Goal: Task Accomplishment & Management: Use online tool/utility

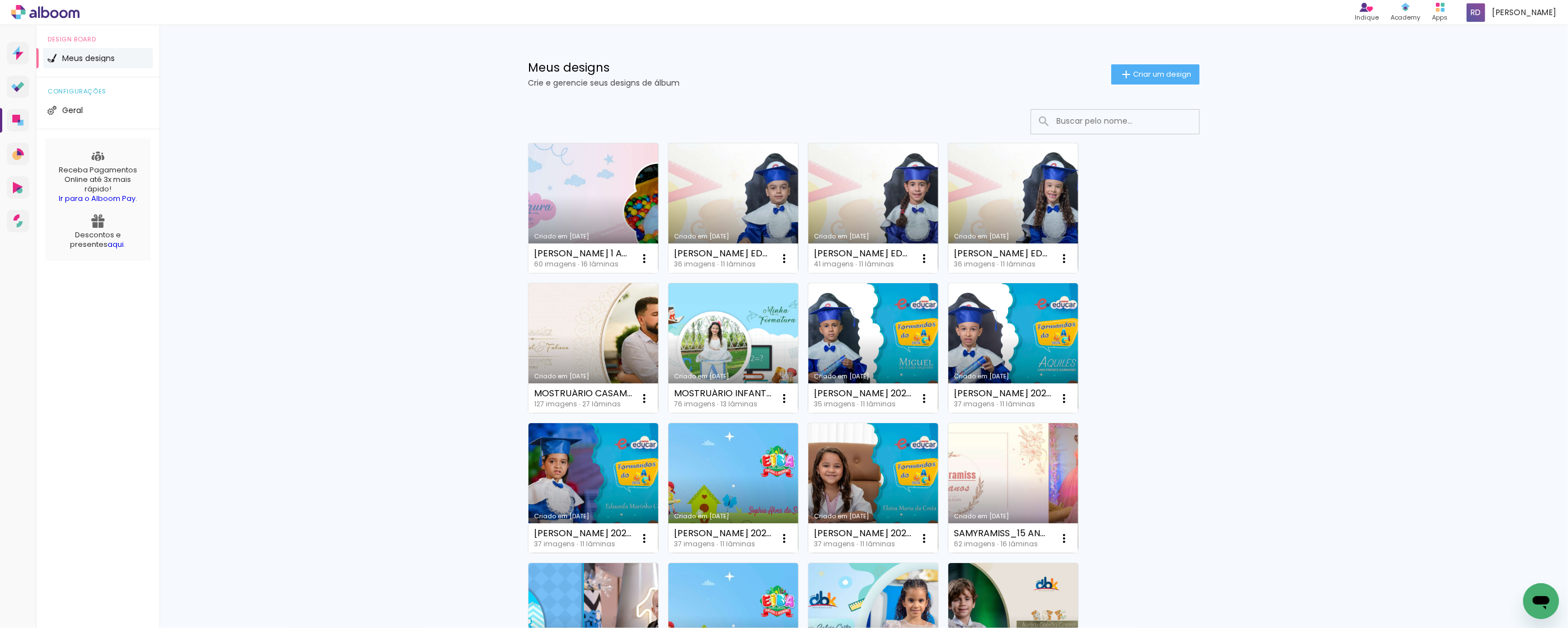
click at [1107, 126] on input at bounding box center [1130, 121] width 159 height 23
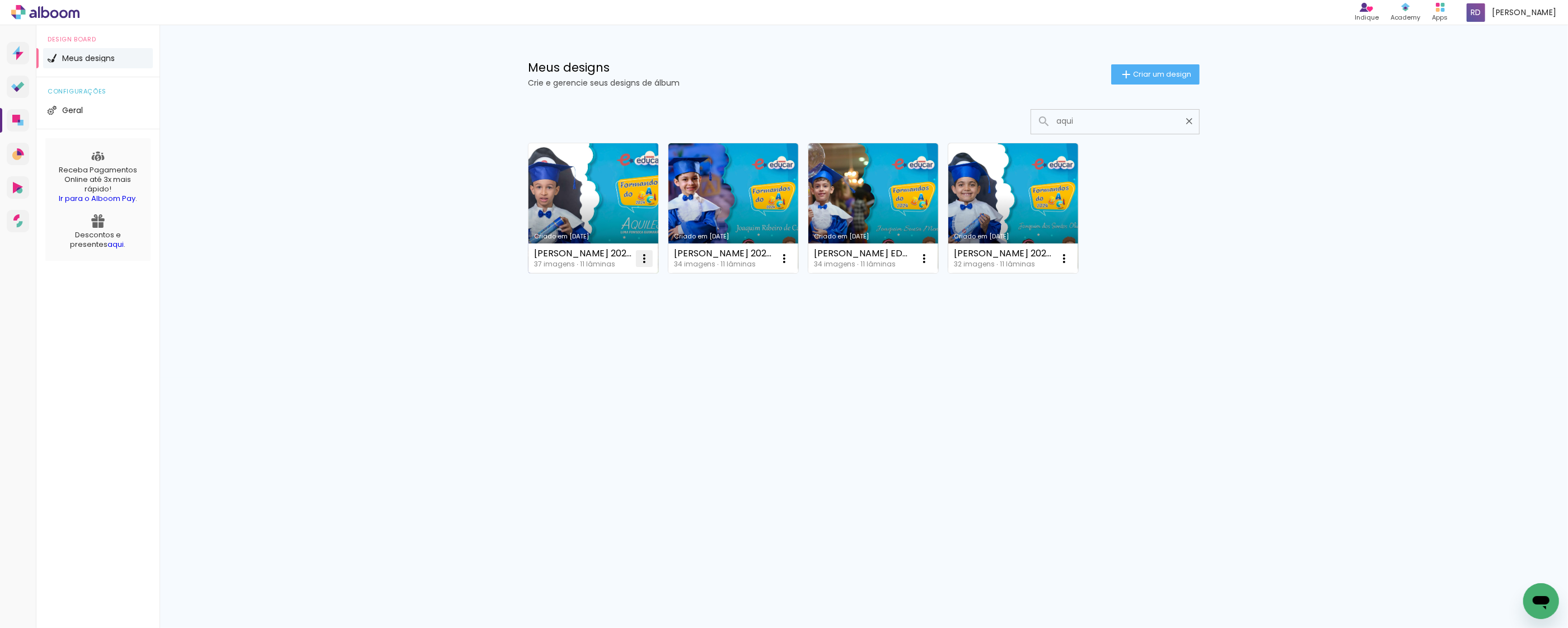
type input "aqui"
type paper-input "aqui"
click at [645, 258] on iron-icon at bounding box center [645, 259] width 13 height 13
click at [578, 334] on span "Excluir" at bounding box center [582, 334] width 24 height 8
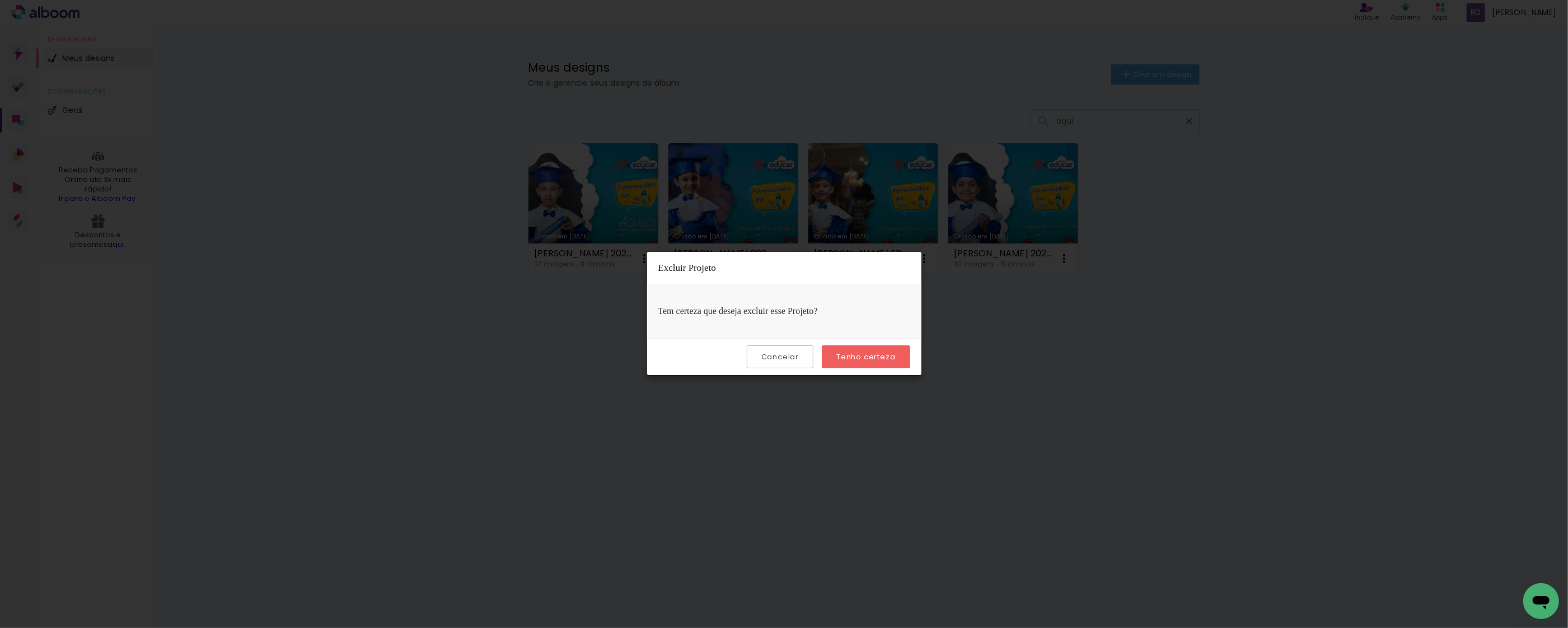
click at [0, 0] on slot "Tenho certeza" at bounding box center [0, 0] width 0 height 0
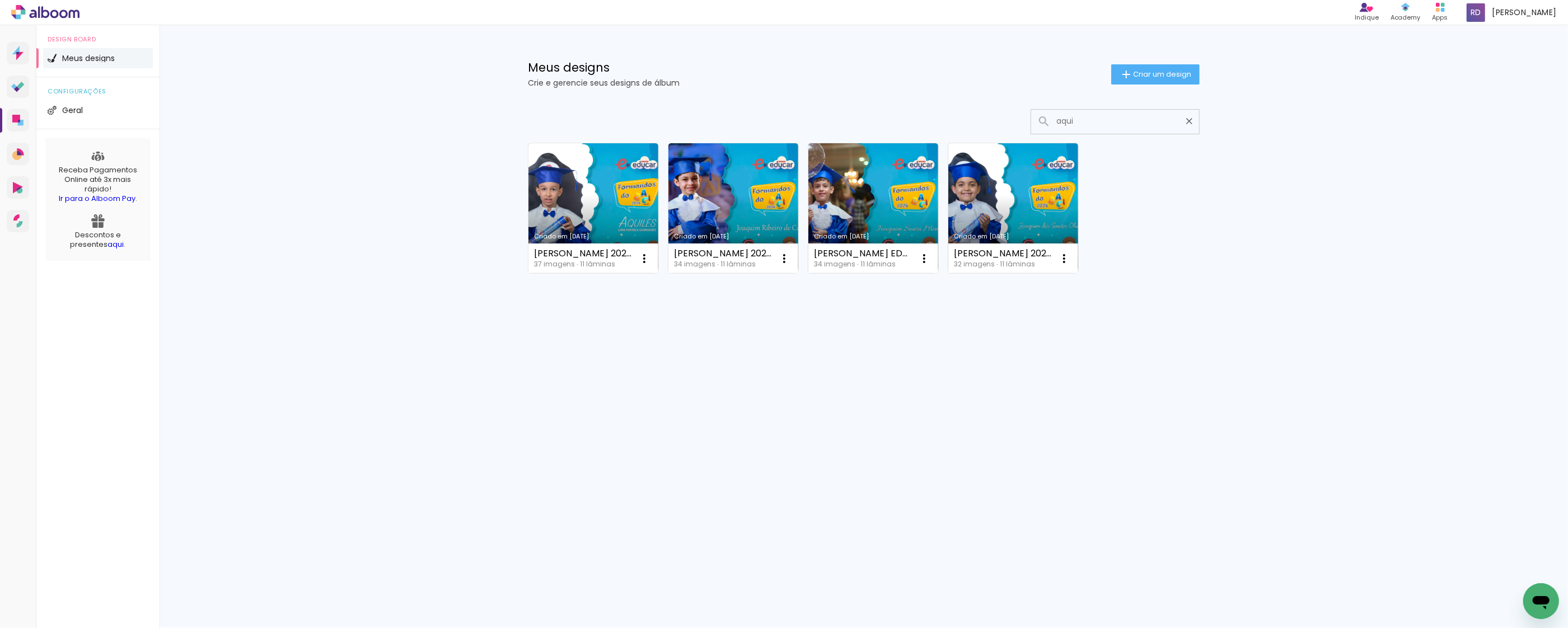
drag, startPoint x: 673, startPoint y: 391, endPoint x: 561, endPoint y: 330, distance: 127.5
click at [562, 330] on div "Criado em 30/08/25 AQUILES LIMA_EDUCAR 2024 15X21 37 imagens ∙ 11 lâminas Abrir…" at bounding box center [863, 237] width 728 height 280
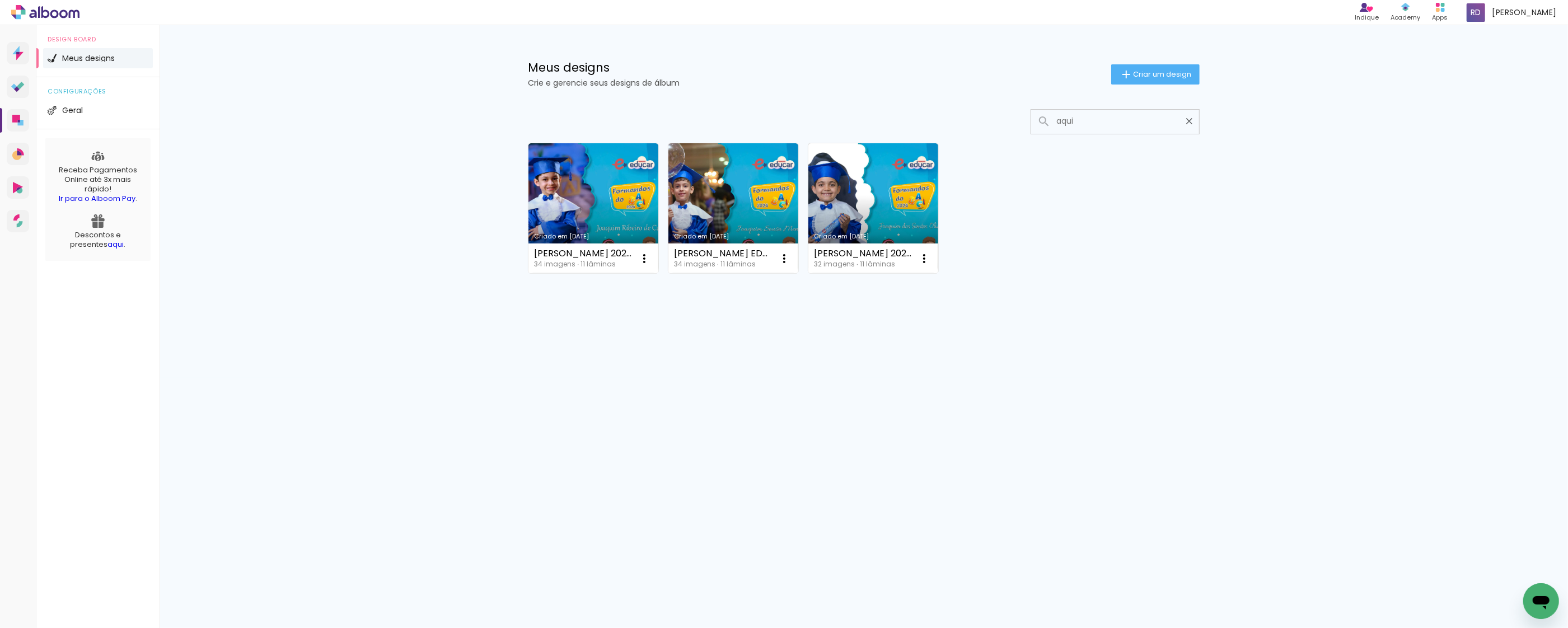
drag, startPoint x: 1088, startPoint y: 124, endPoint x: 1010, endPoint y: 119, distance: 78.2
click at [1010, 119] on div at bounding box center [864, 122] width 672 height 25
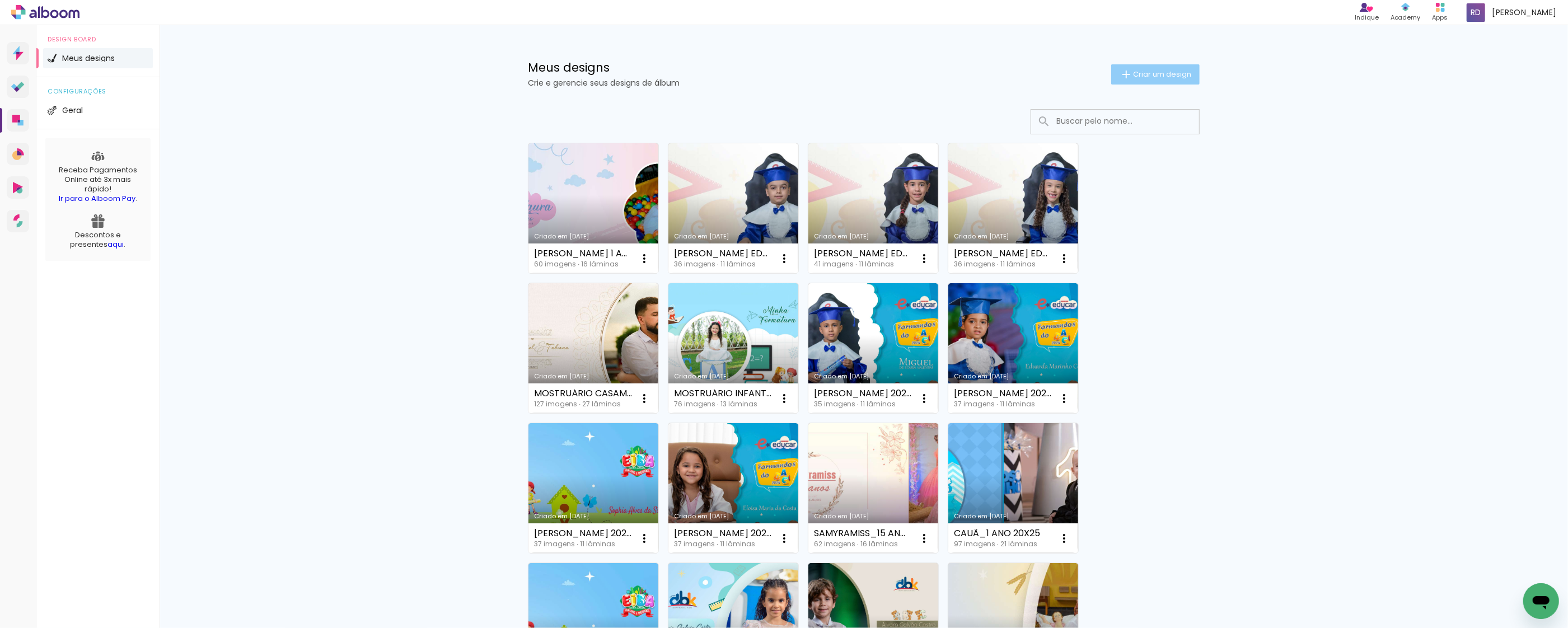
click at [1123, 70] on iron-icon at bounding box center [1127, 74] width 13 height 13
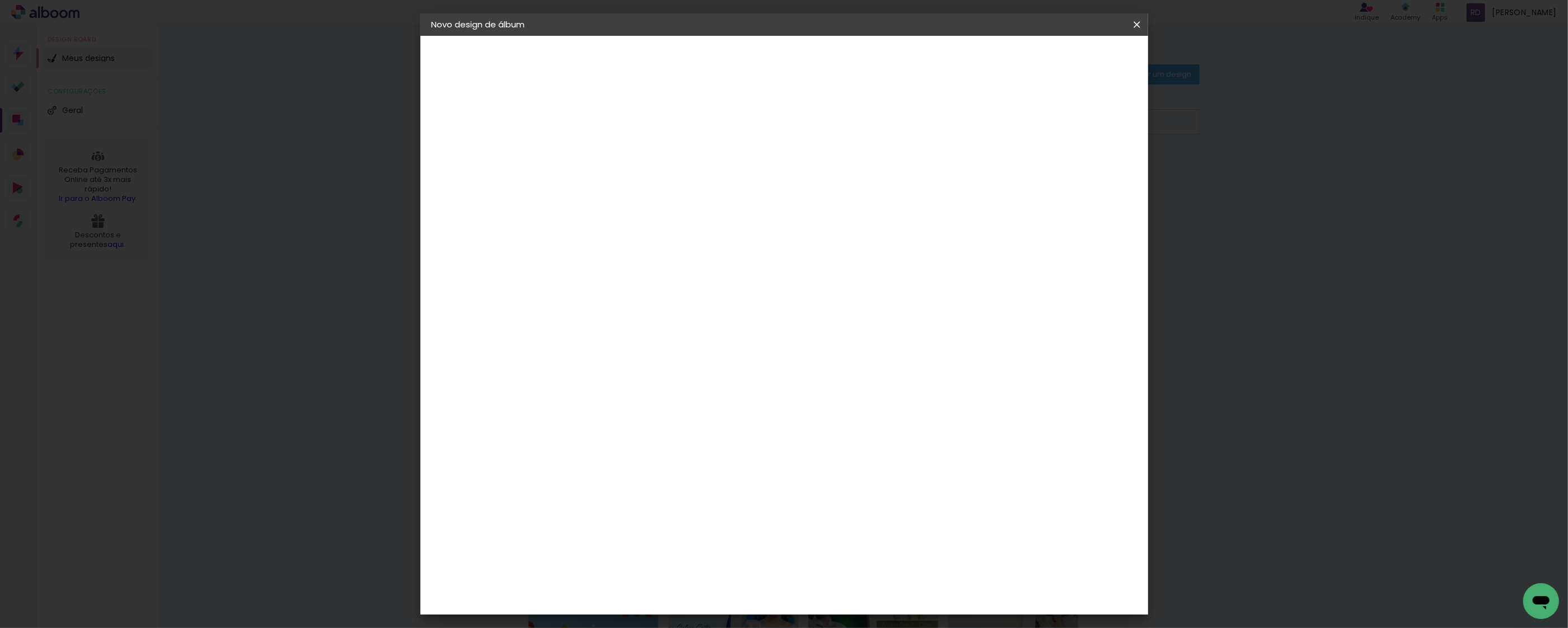
click at [619, 139] on paper-input-container "Título do álbum" at bounding box center [614, 151] width 8 height 28
type input "a"
type input "[PERSON_NAME] EDUCAR 2024 15X21"
type paper-input "[PERSON_NAME] EDUCAR 2024 15X21"
click at [0, 0] on slot "Avançar" at bounding box center [0, 0] width 0 height 0
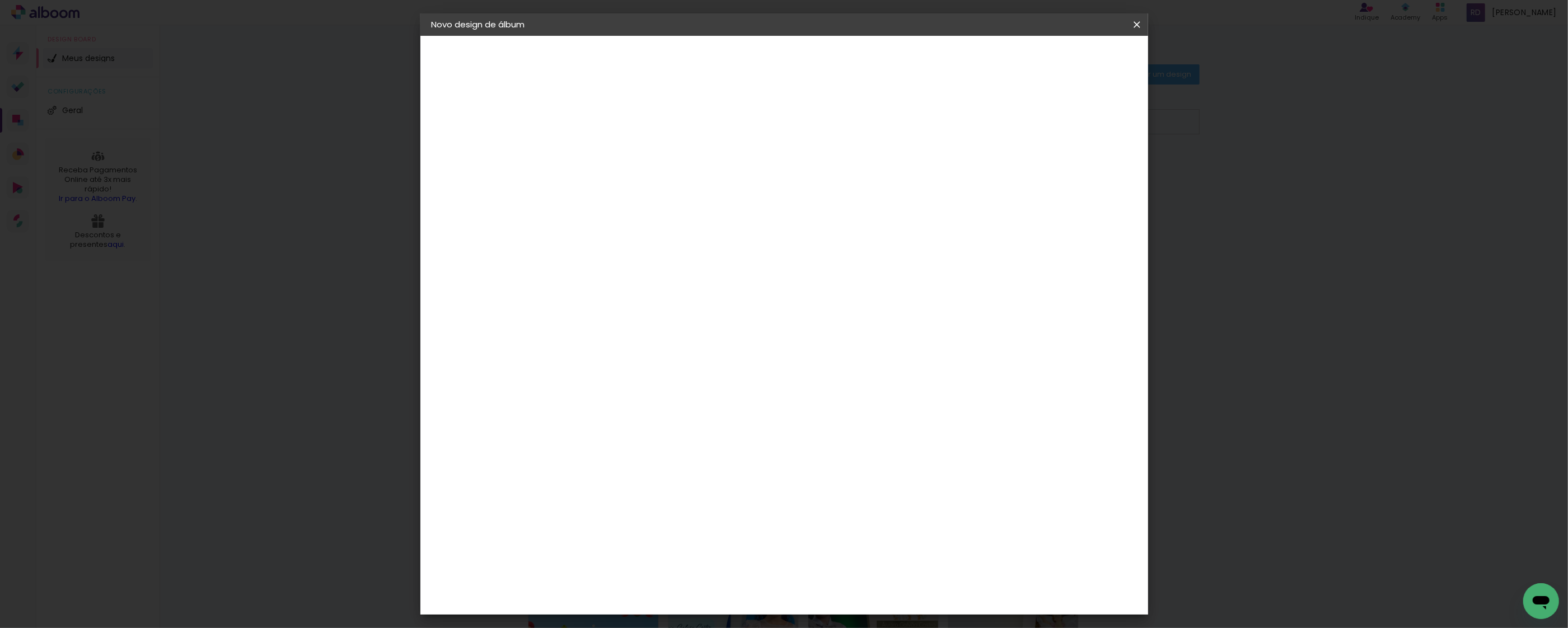
click at [824, 171] on paper-item "Tamanho Livre" at bounding box center [770, 170] width 108 height 24
click at [0, 0] on slot "Avançar" at bounding box center [0, 0] width 0 height 0
drag, startPoint x: 593, startPoint y: 314, endPoint x: 562, endPoint y: 314, distance: 31.0
click at [562, 36] on quentale-album-spec "Iniciar design Iniciar design" at bounding box center [784, 36] width 728 height 0
click at [583, 314] on input "30" at bounding box center [579, 317] width 29 height 17
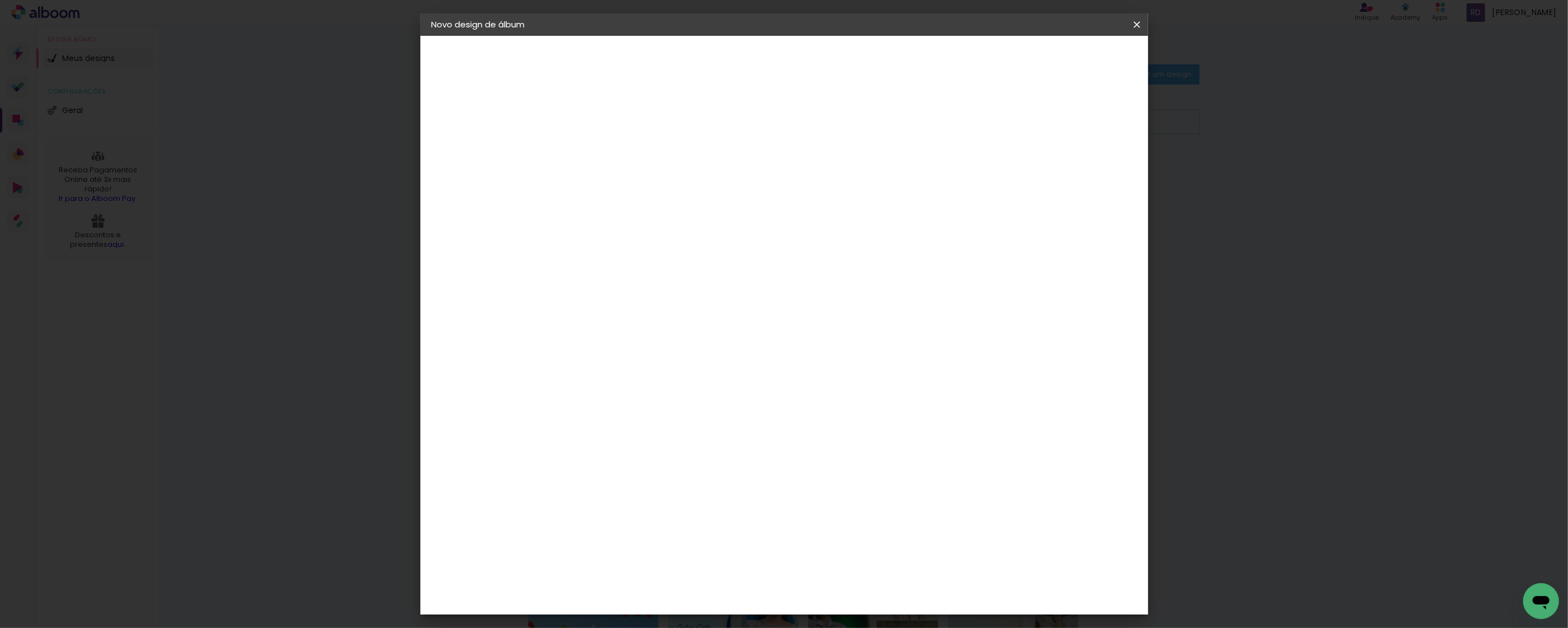
drag, startPoint x: 592, startPoint y: 314, endPoint x: 579, endPoint y: 316, distance: 13.2
click at [579, 316] on input "30" at bounding box center [579, 317] width 29 height 17
type input "15,2"
type paper-input "15,2"
drag, startPoint x: 858, startPoint y: 355, endPoint x: 837, endPoint y: 354, distance: 21.0
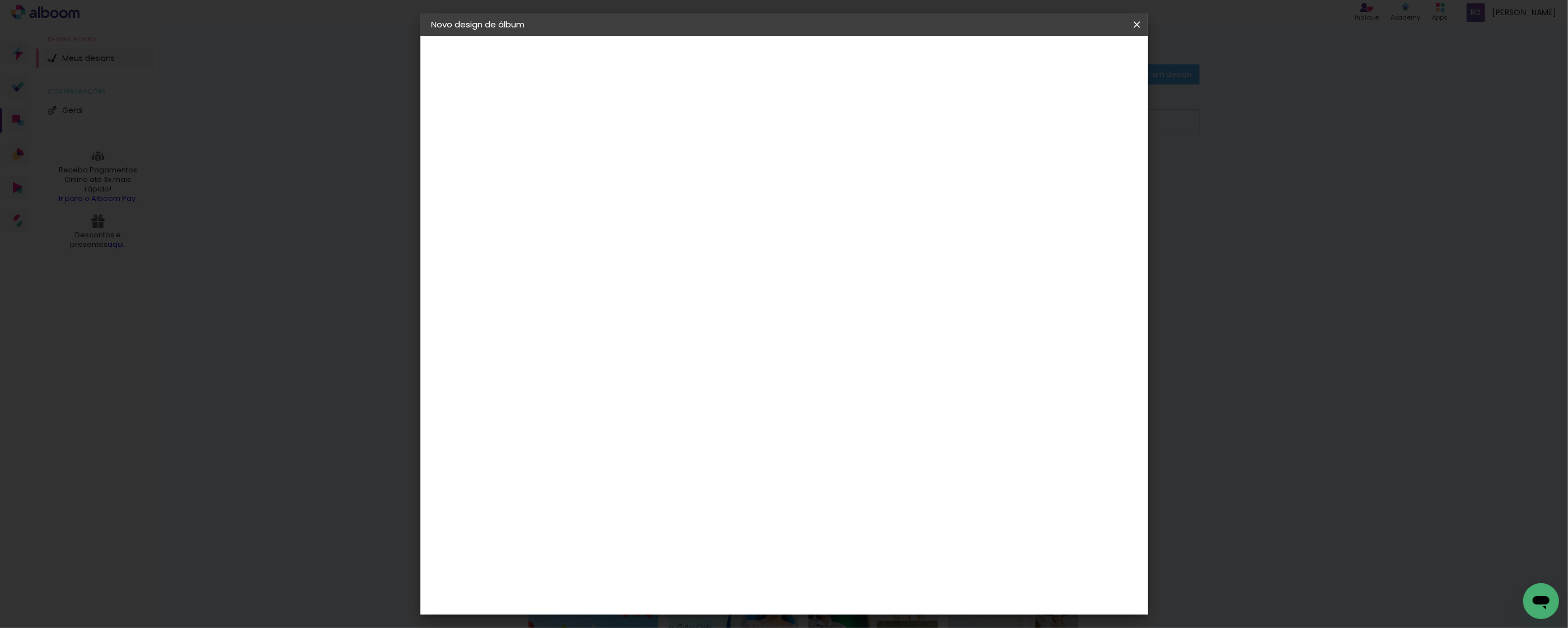
click at [837, 354] on input "60" at bounding box center [844, 357] width 29 height 17
type input "42"
type paper-input "42"
drag, startPoint x: 1073, startPoint y: 251, endPoint x: 1055, endPoint y: 254, distance: 18.2
click at [1055, 231] on div "21 cm cm cm mm A maioria das encadernadoras sugere 5mm de sangria." at bounding box center [829, 186] width 526 height 90
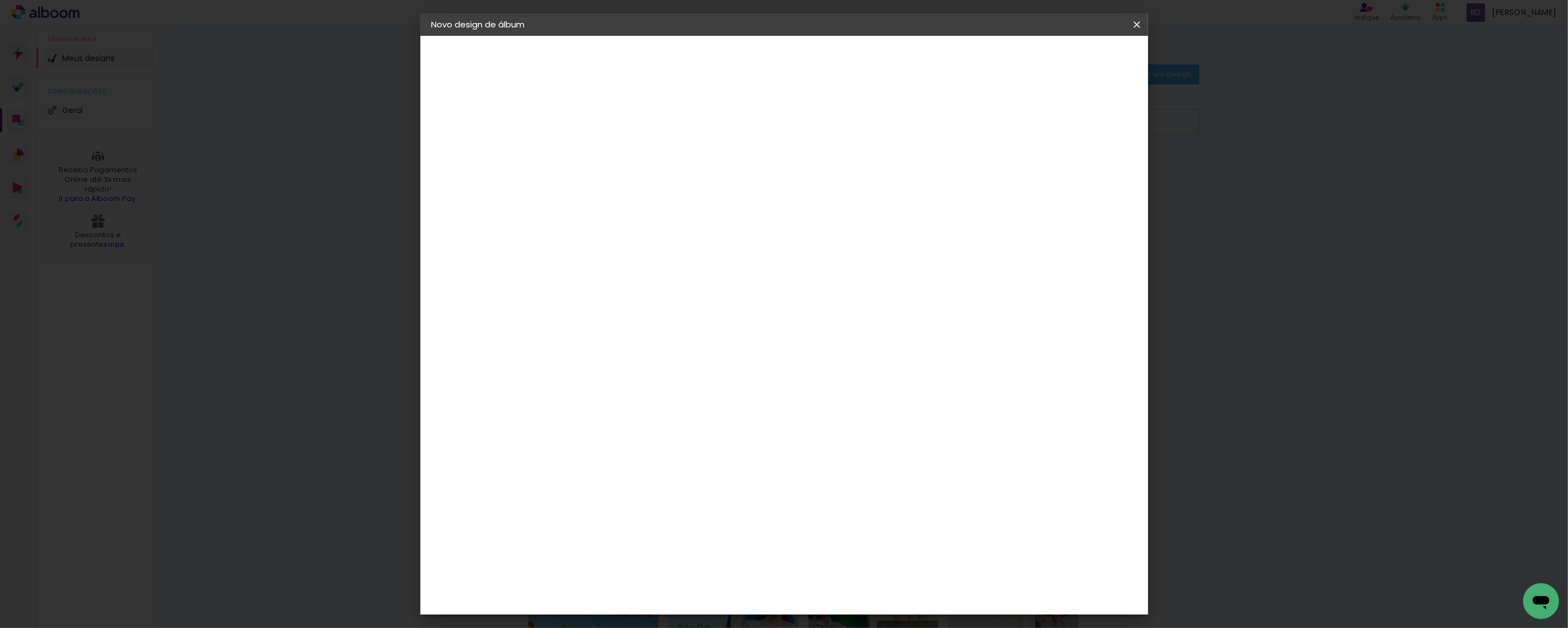
click at [1070, 251] on input "5" at bounding box center [1073, 254] width 20 height 17
type input "8"
type paper-input "8"
type input "1"
type paper-input "1"
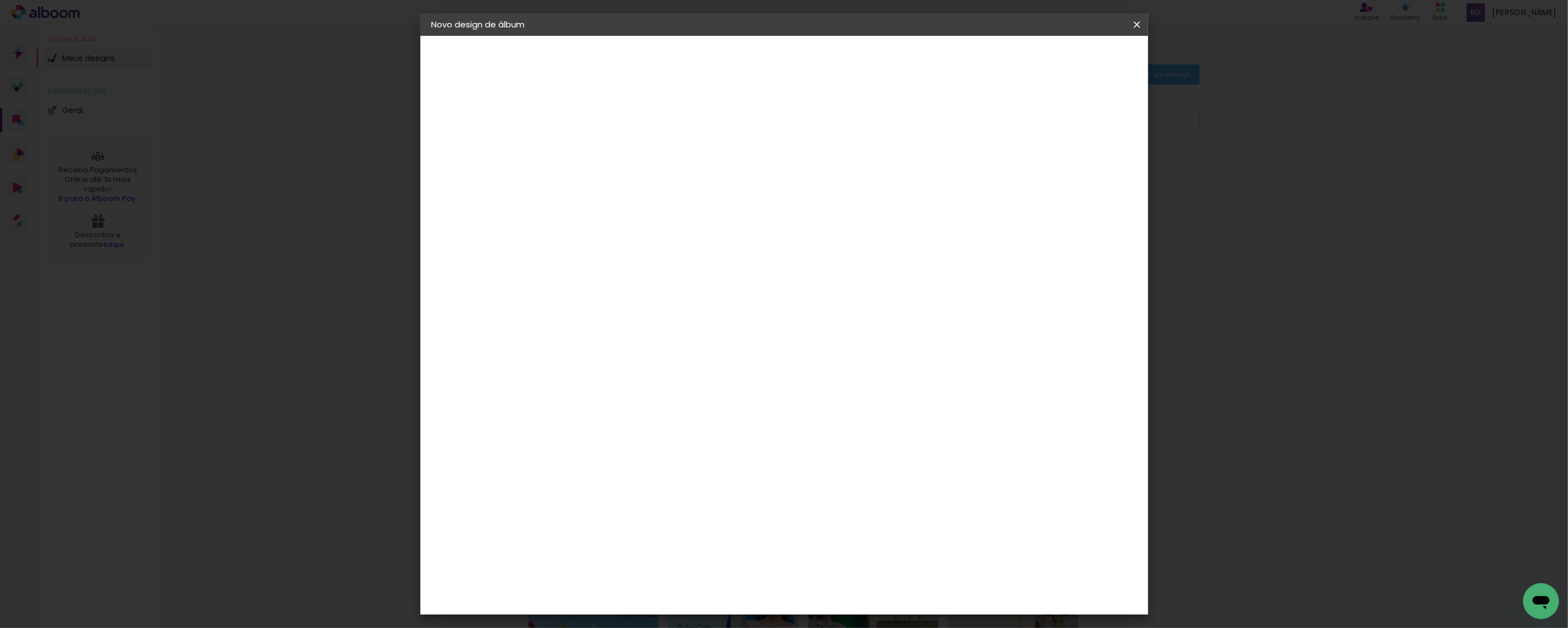
click at [621, 130] on input "1" at bounding box center [607, 128] width 39 height 14
click at [1064, 59] on span "Iniciar design" at bounding box center [1038, 59] width 51 height 8
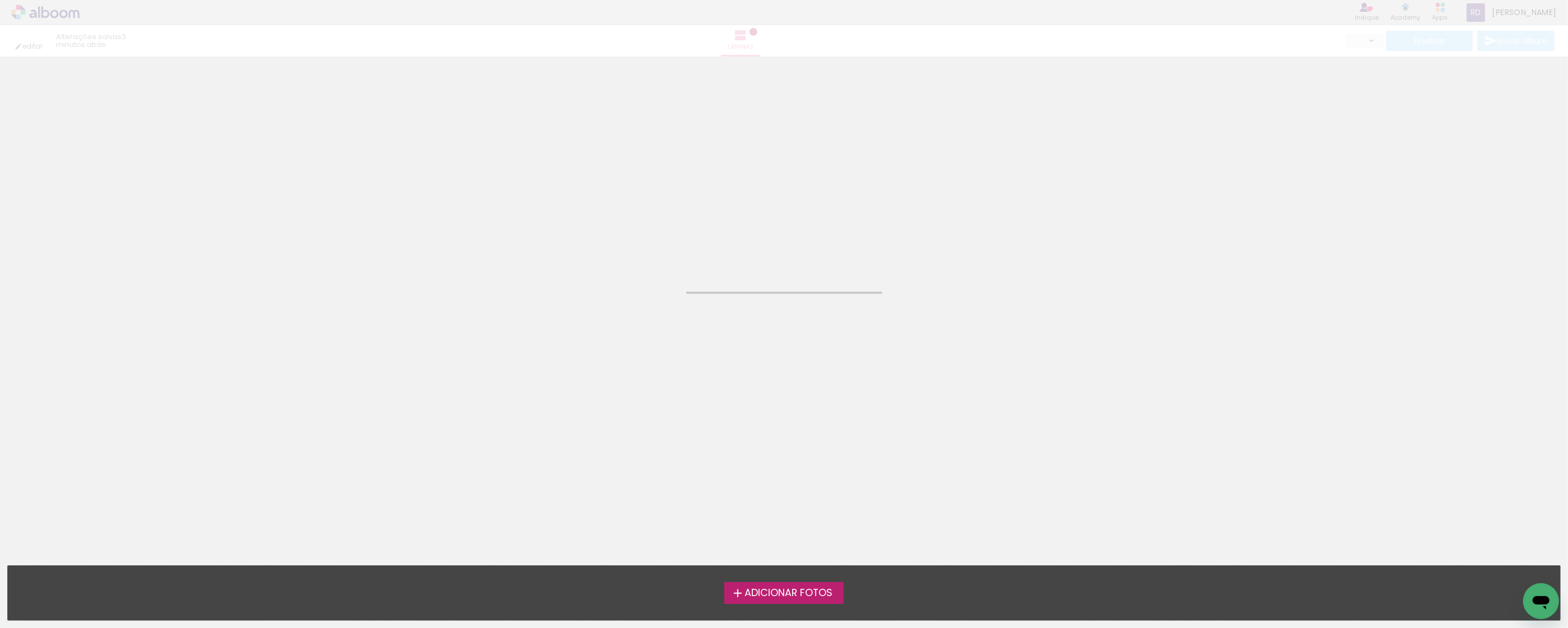
click at [777, 589] on span "Adicionar Fotos" at bounding box center [788, 593] width 88 height 10
click at [0, 0] on input "file" at bounding box center [0, 0] width 0 height 0
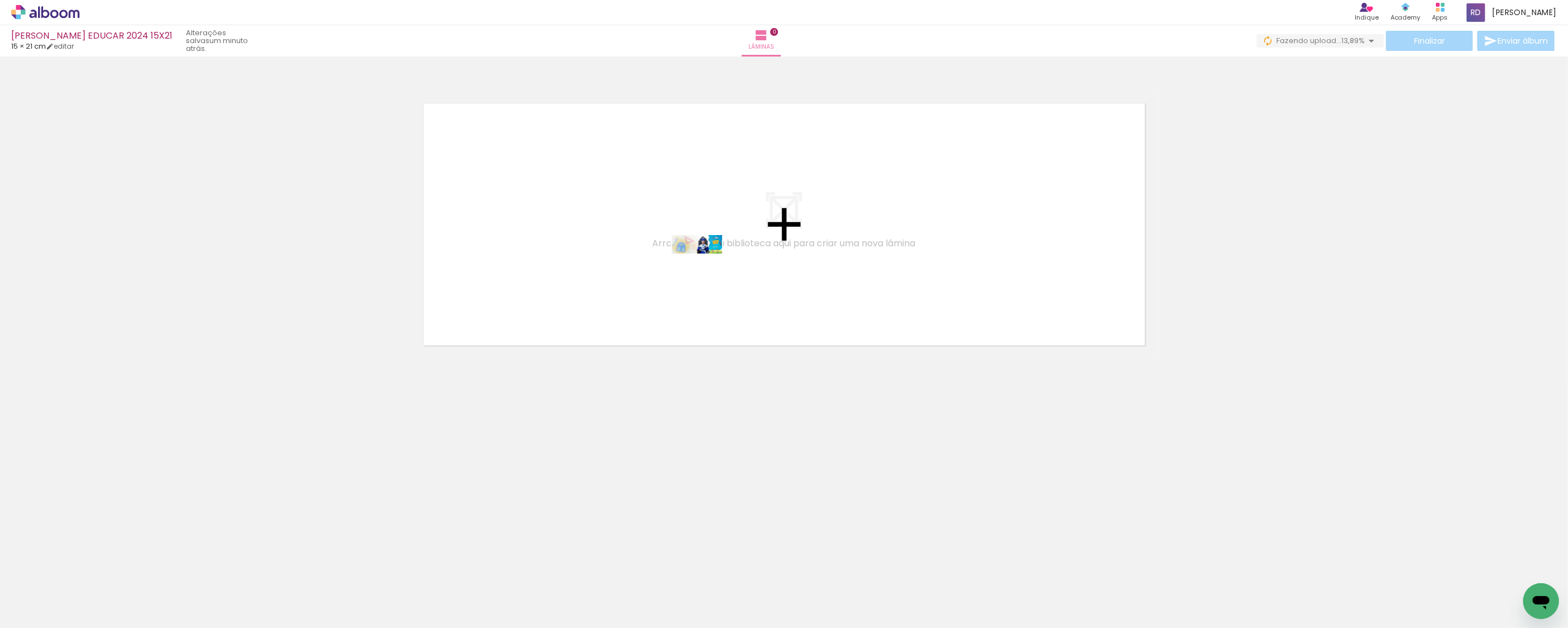
drag, startPoint x: 122, startPoint y: 594, endPoint x: 706, endPoint y: 268, distance: 668.8
click at [706, 268] on quentale-workspace at bounding box center [784, 314] width 1568 height 628
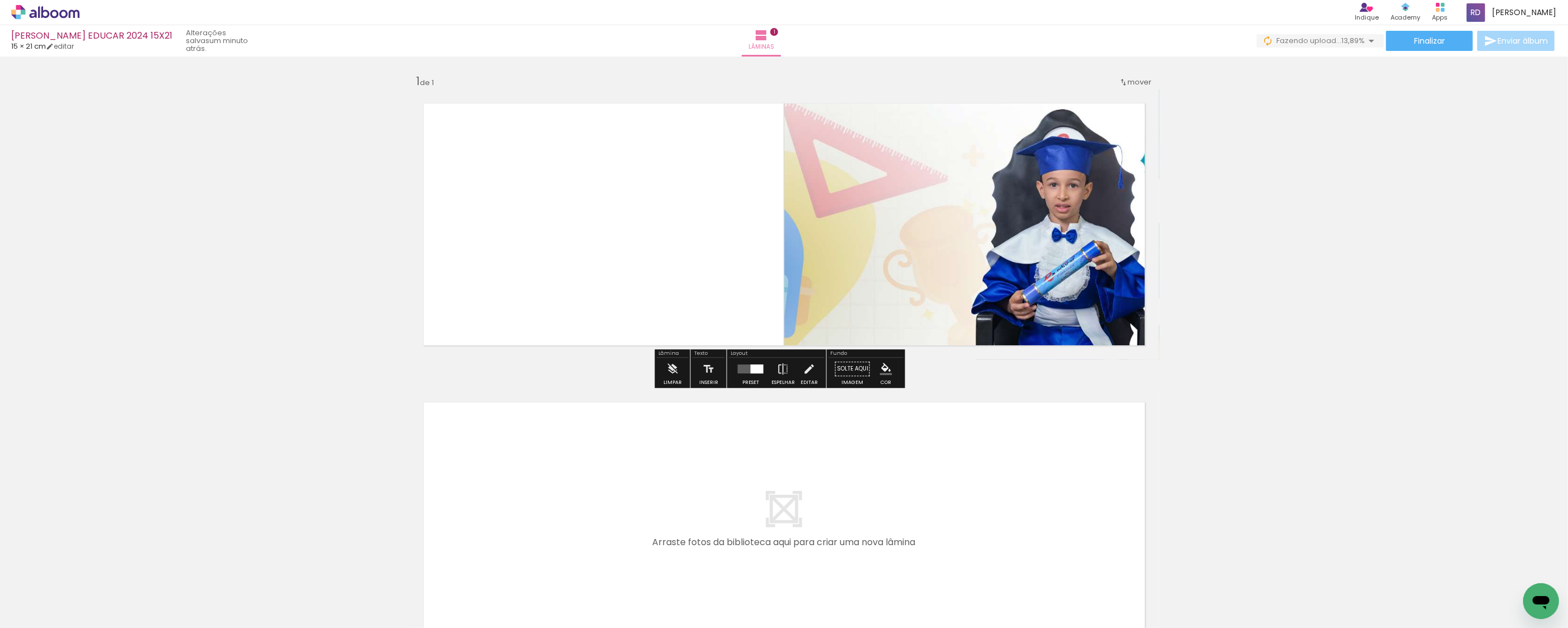
click at [751, 364] on div at bounding box center [757, 368] width 13 height 9
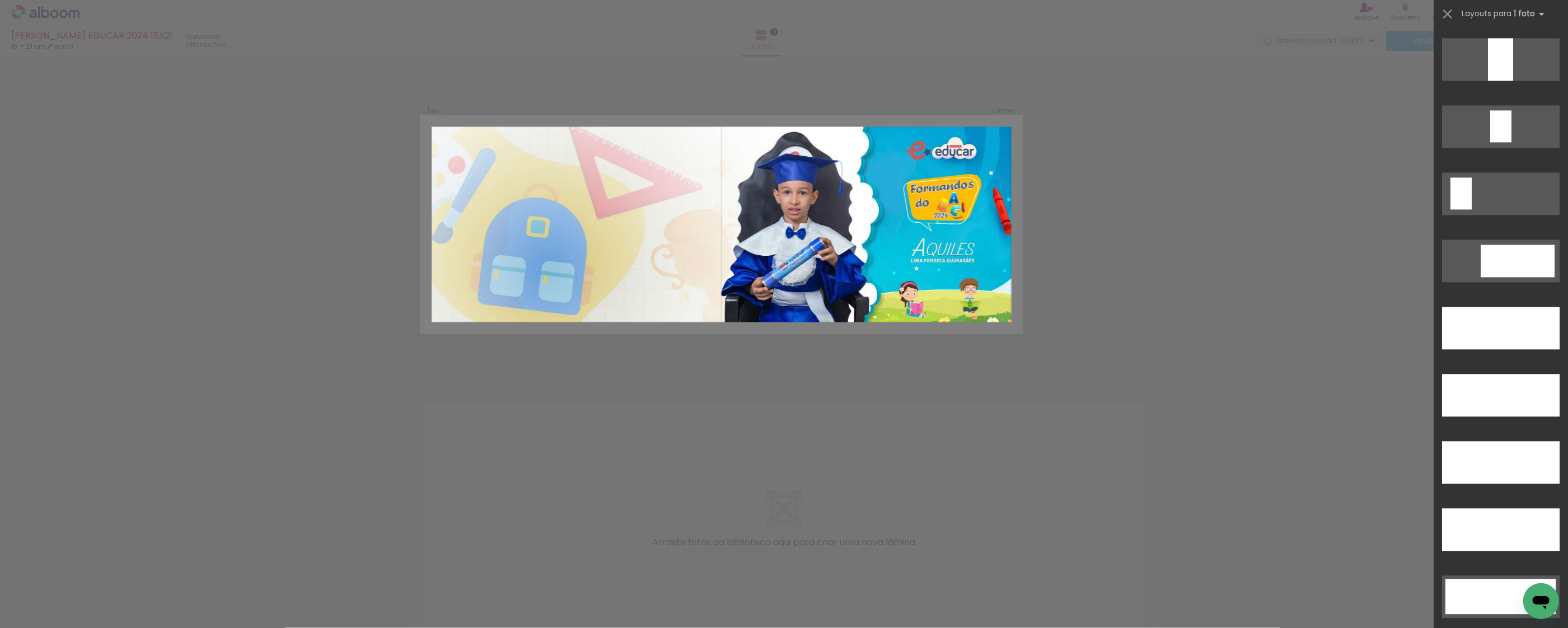
scroll to position [3059, 0]
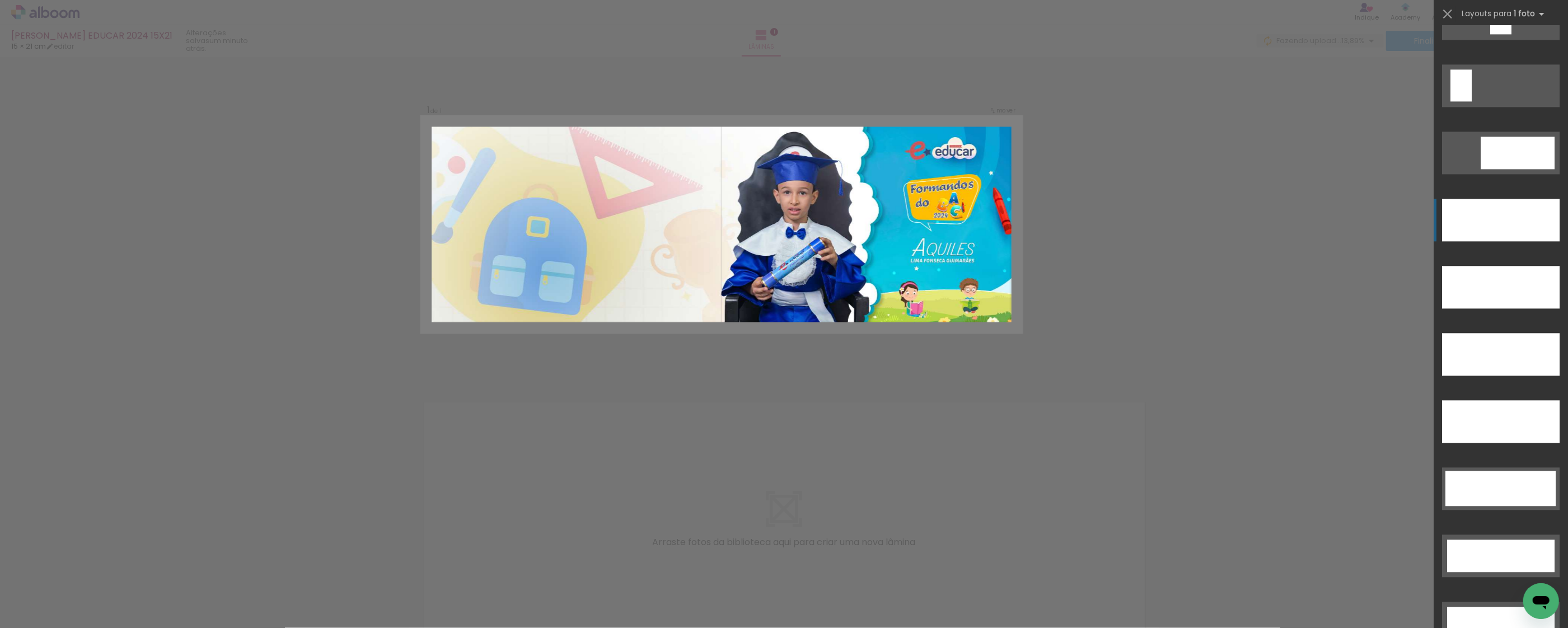
click at [1506, 216] on div at bounding box center [1501, 219] width 117 height 42
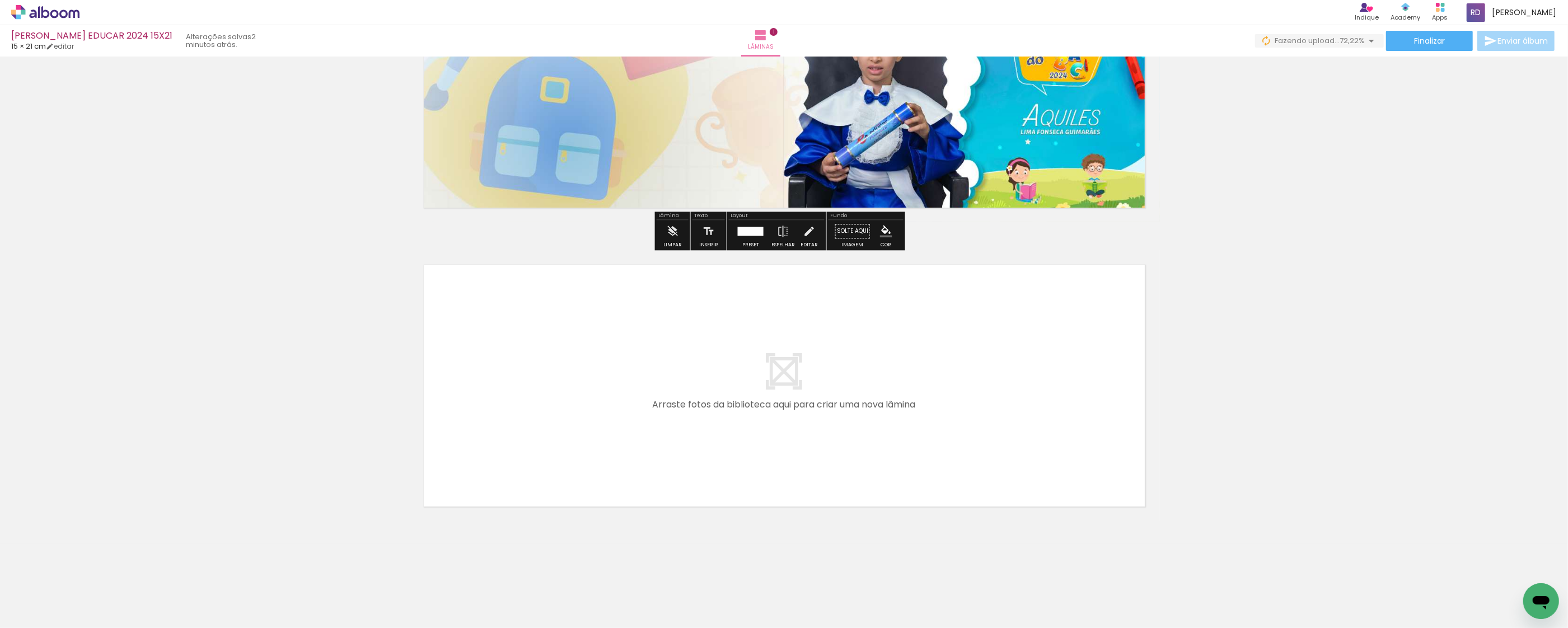
scroll to position [139, 0]
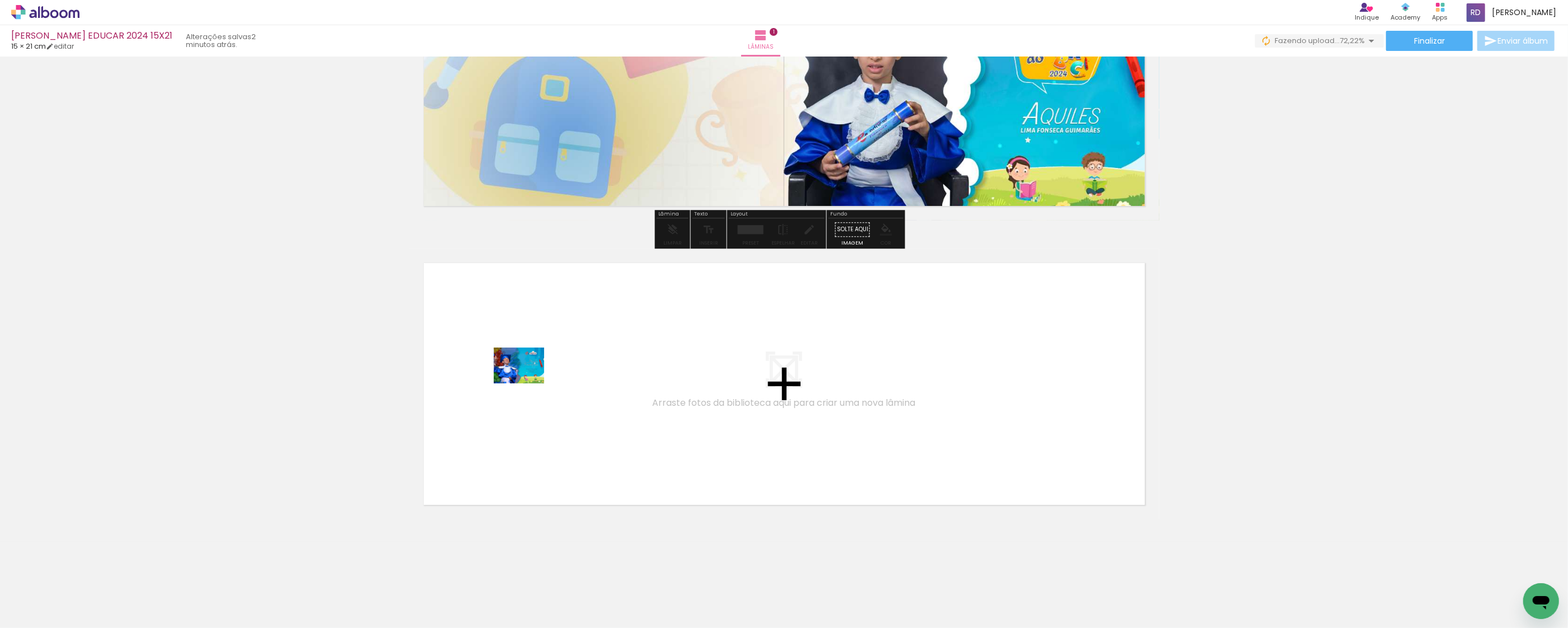
drag, startPoint x: 187, startPoint y: 592, endPoint x: 532, endPoint y: 380, distance: 404.9
click at [532, 380] on quentale-workspace at bounding box center [784, 314] width 1568 height 628
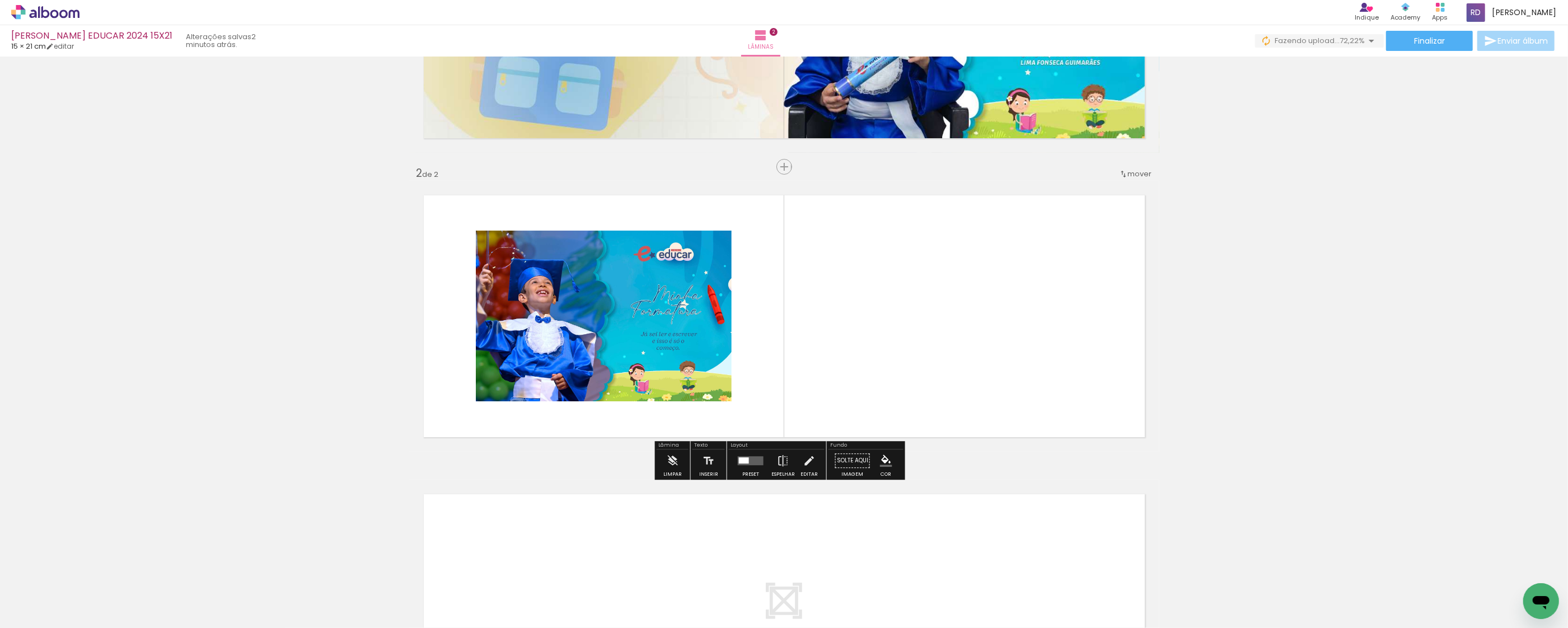
scroll to position [216, 0]
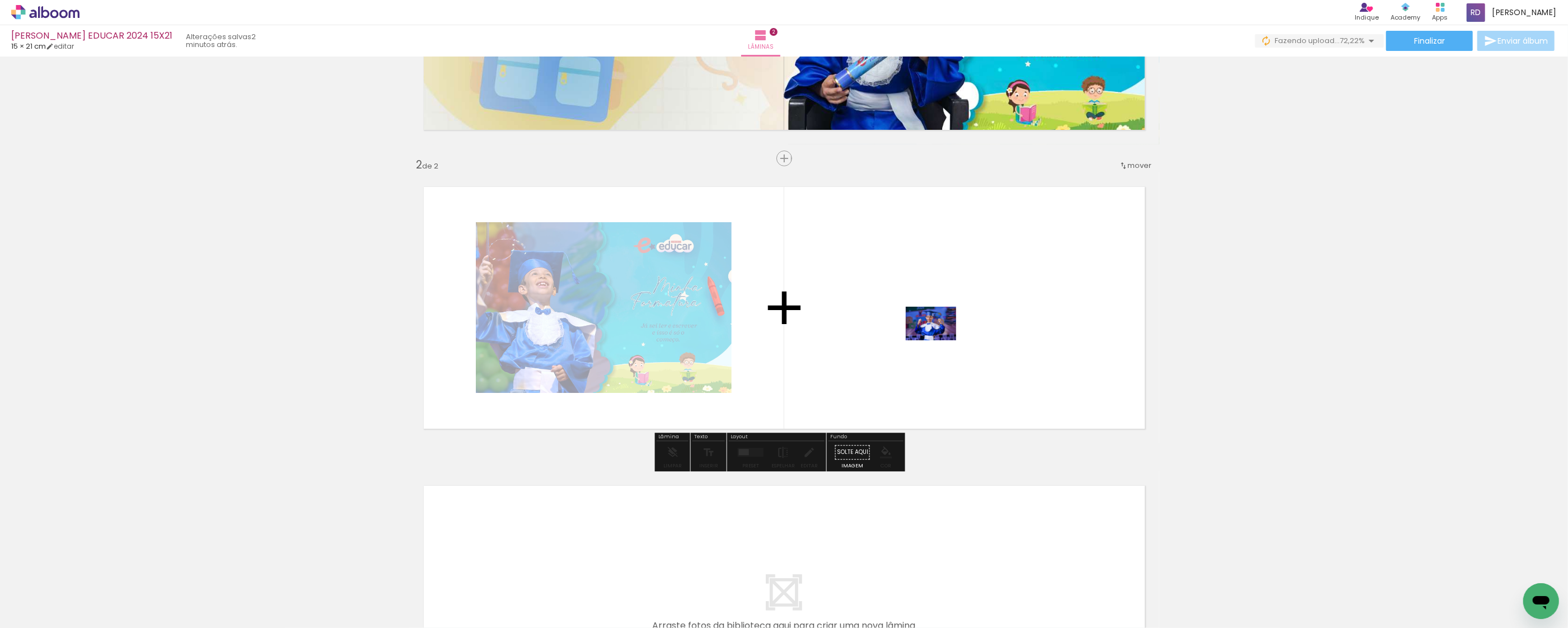
drag, startPoint x: 258, startPoint y: 592, endPoint x: 947, endPoint y: 337, distance: 734.7
click at [947, 337] on quentale-workspace at bounding box center [784, 314] width 1568 height 628
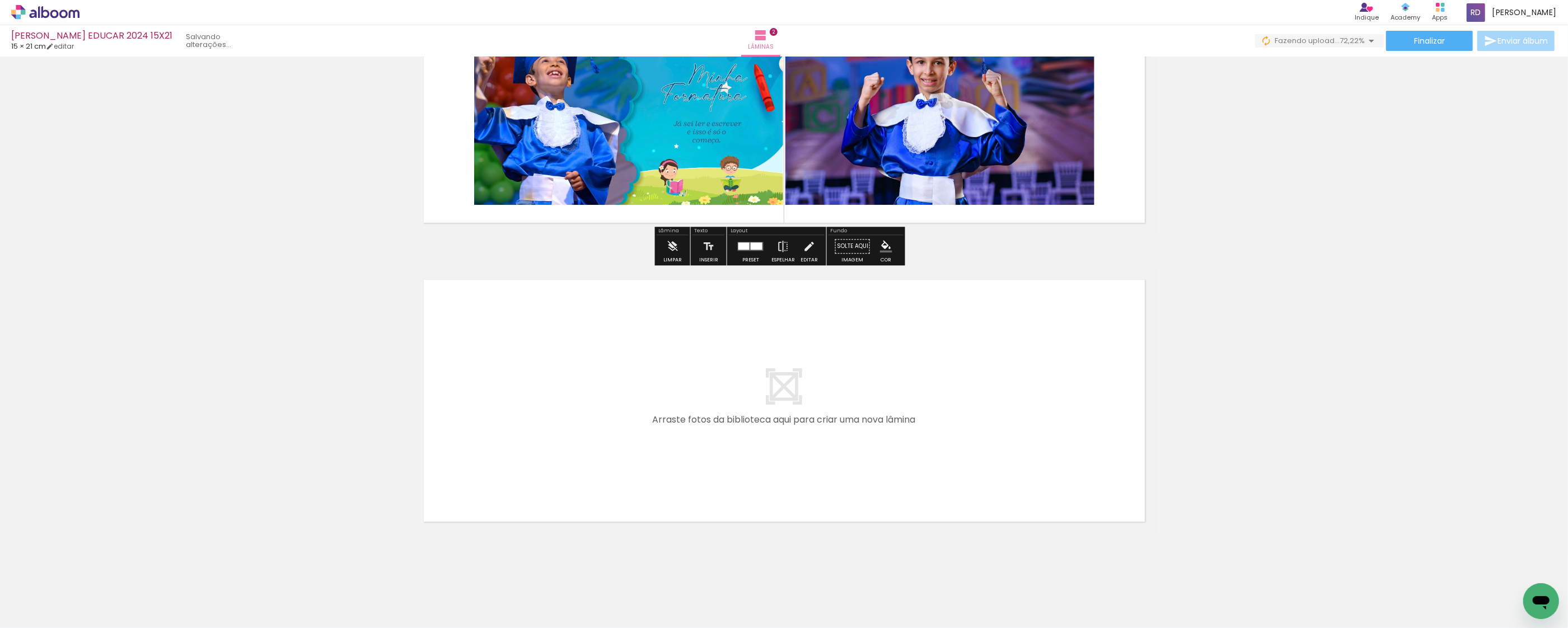
scroll to position [439, 0]
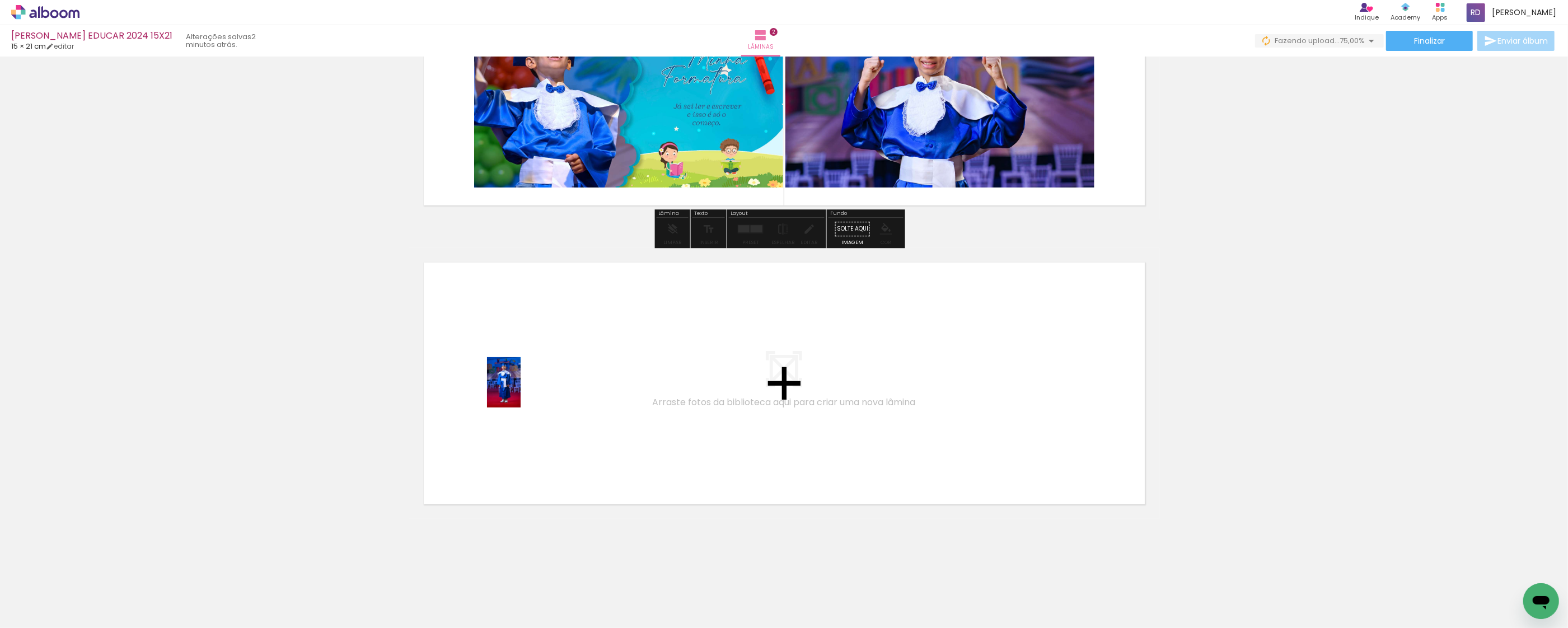
drag, startPoint x: 294, startPoint y: 597, endPoint x: 521, endPoint y: 391, distance: 306.5
click at [521, 391] on quentale-workspace at bounding box center [784, 314] width 1568 height 628
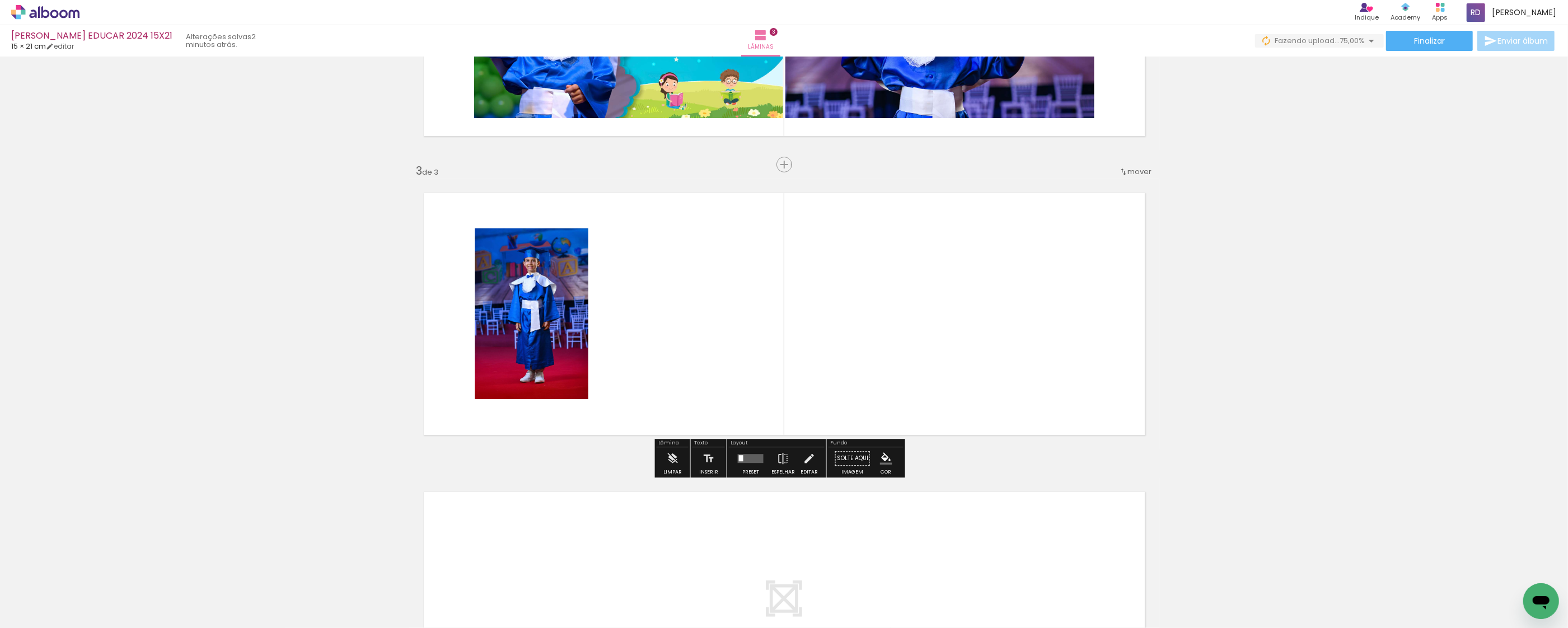
scroll to position [515, 0]
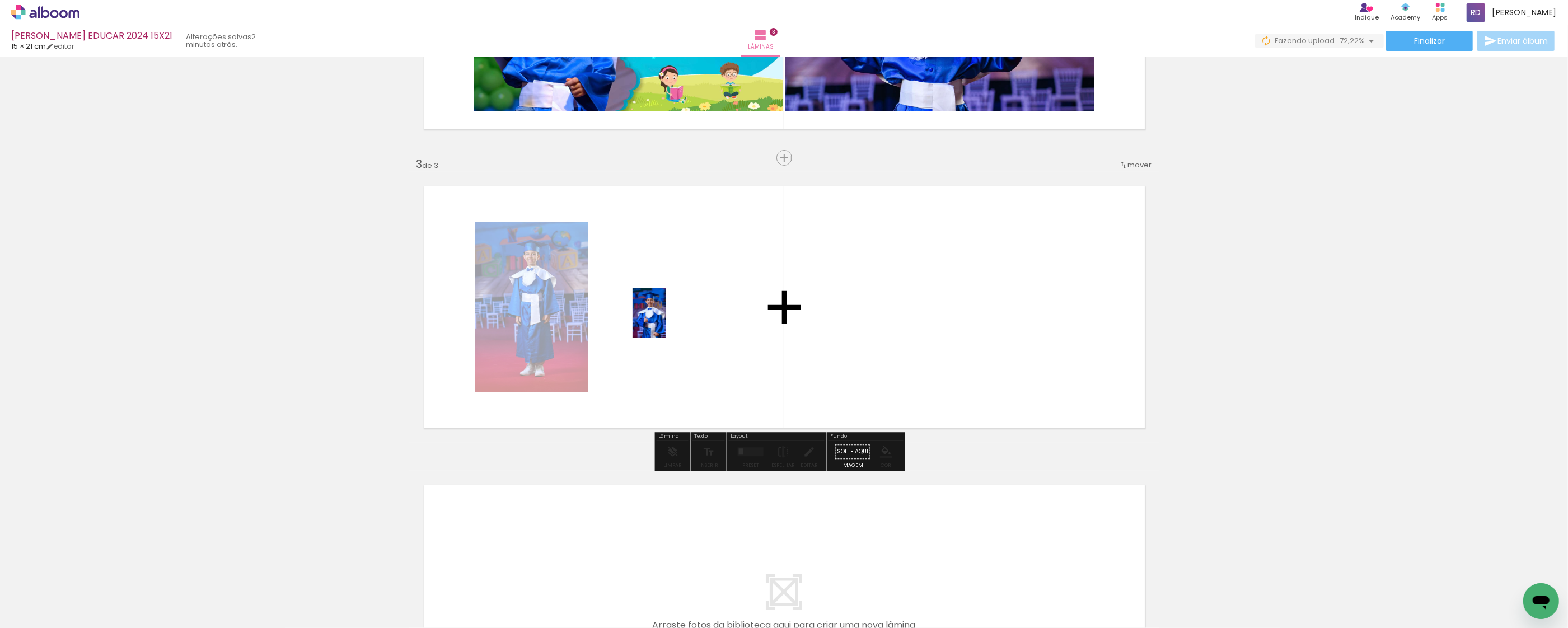
drag, startPoint x: 375, startPoint y: 589, endPoint x: 666, endPoint y: 321, distance: 395.6
click at [666, 321] on quentale-workspace at bounding box center [784, 314] width 1568 height 628
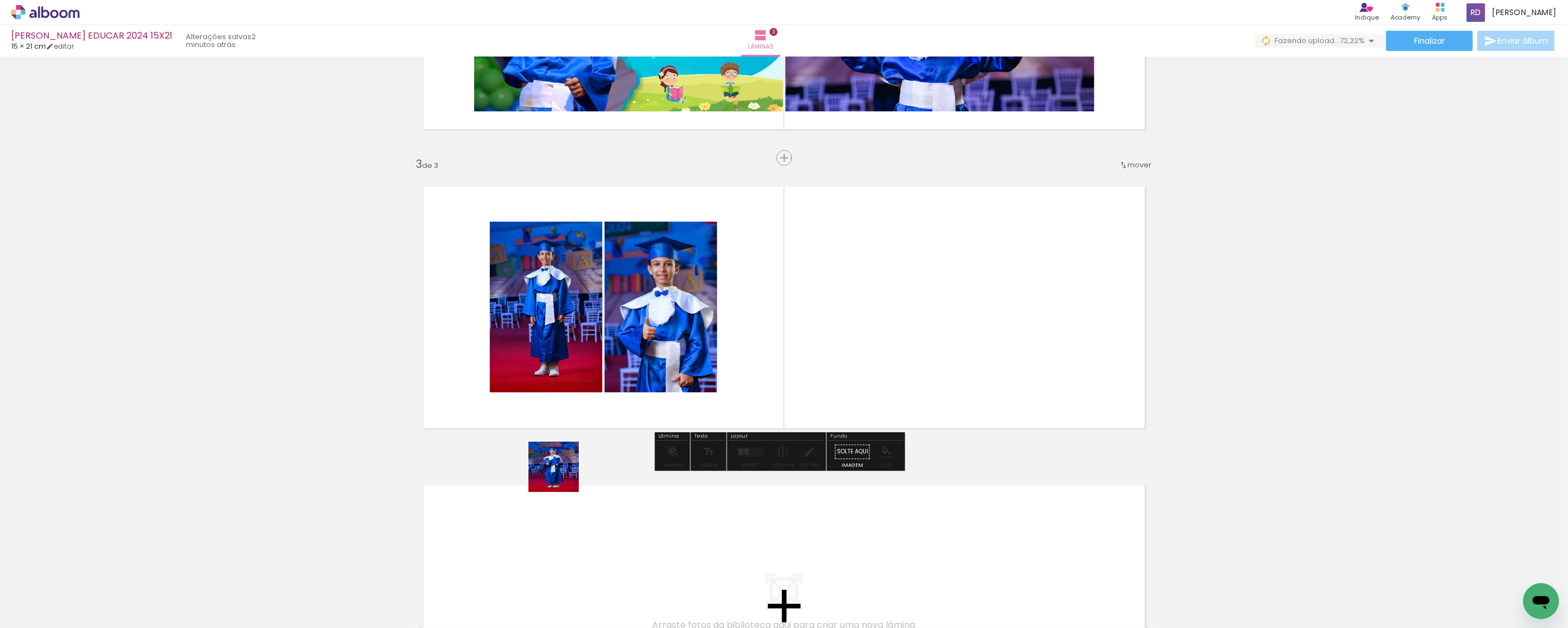
drag, startPoint x: 559, startPoint y: 602, endPoint x: 481, endPoint y: 563, distance: 87.2
click at [567, 384] on quentale-workspace at bounding box center [784, 314] width 1568 height 628
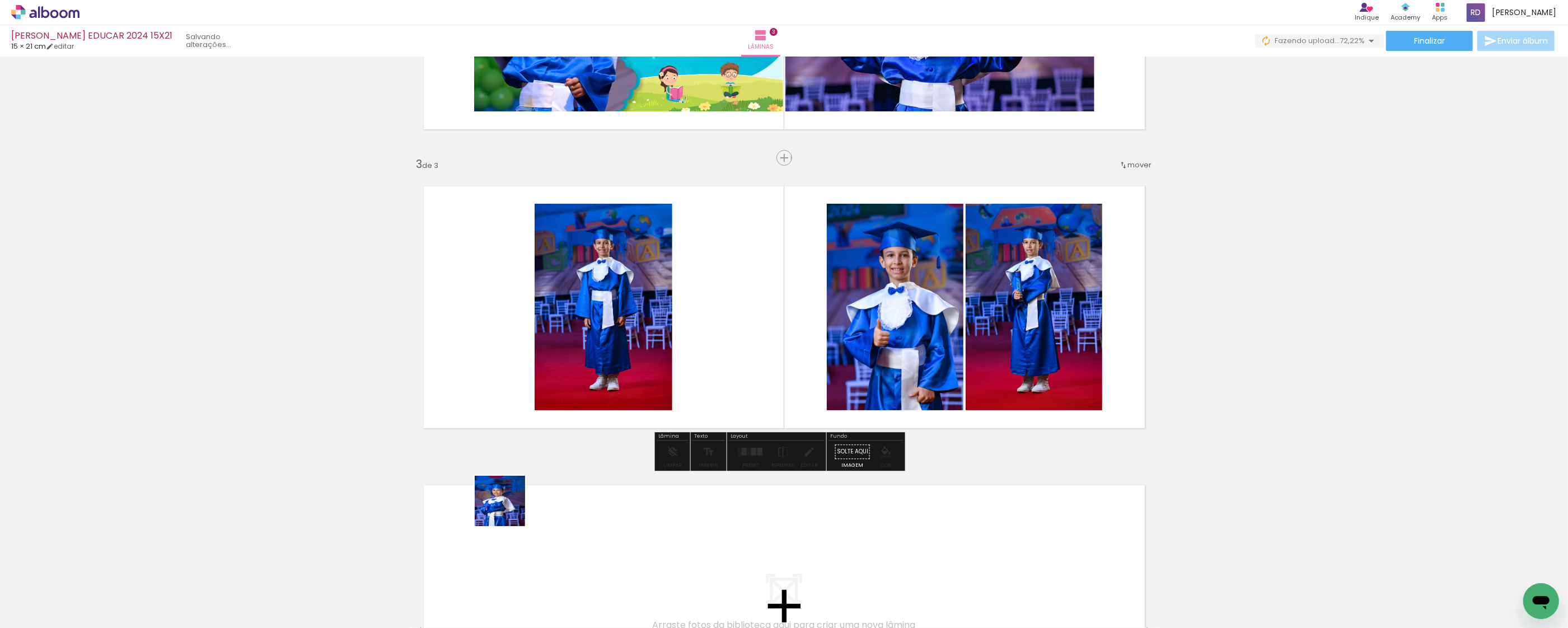
drag, startPoint x: 432, startPoint y: 591, endPoint x: 636, endPoint y: 390, distance: 286.4
click at [636, 390] on quentale-workspace at bounding box center [784, 314] width 1568 height 628
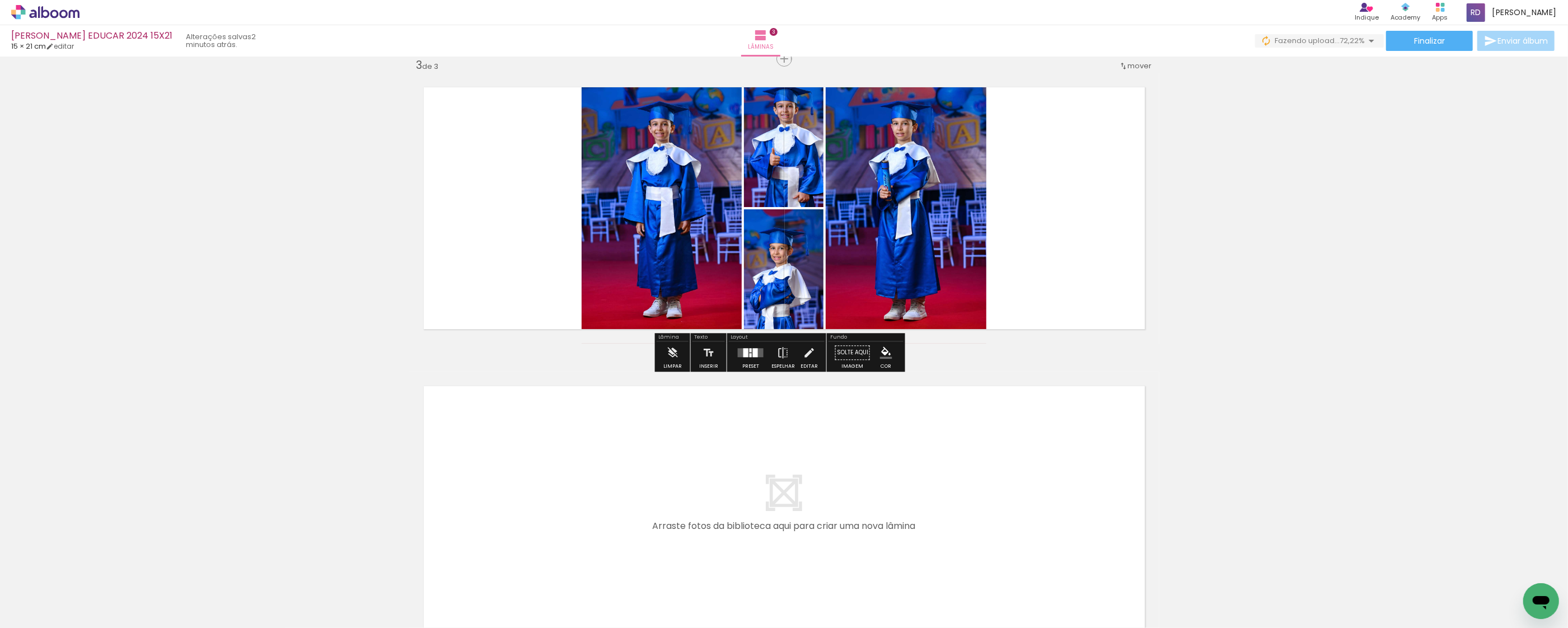
scroll to position [737, 0]
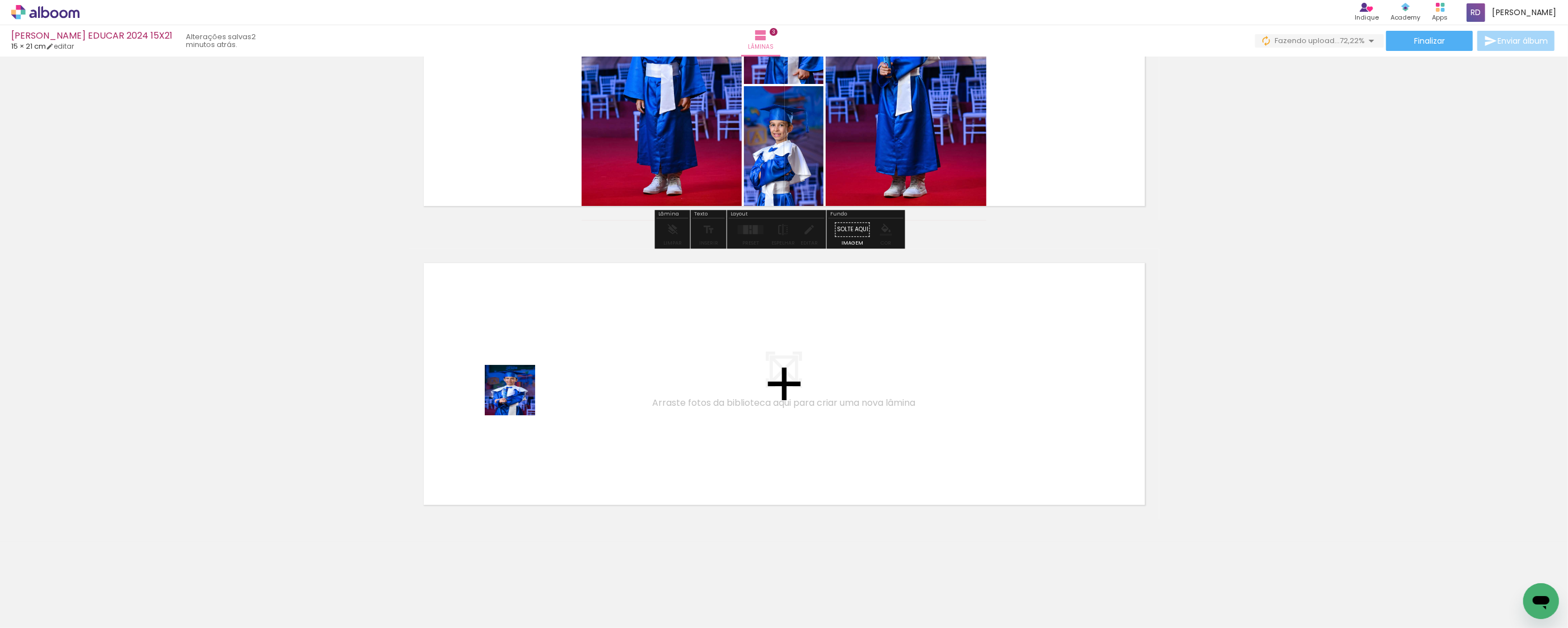
drag, startPoint x: 487, startPoint y: 601, endPoint x: 584, endPoint y: 565, distance: 103.5
click at [521, 395] on quentale-workspace at bounding box center [784, 314] width 1568 height 628
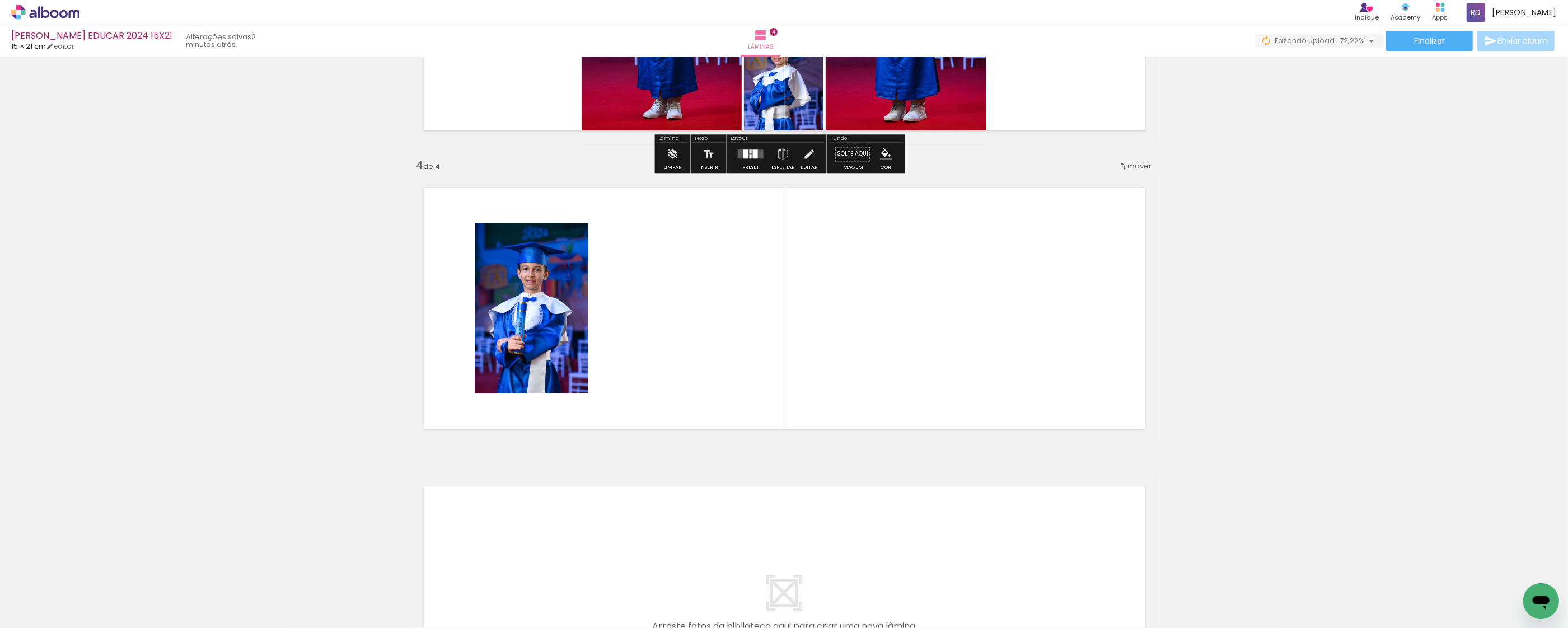
scroll to position [813, 0]
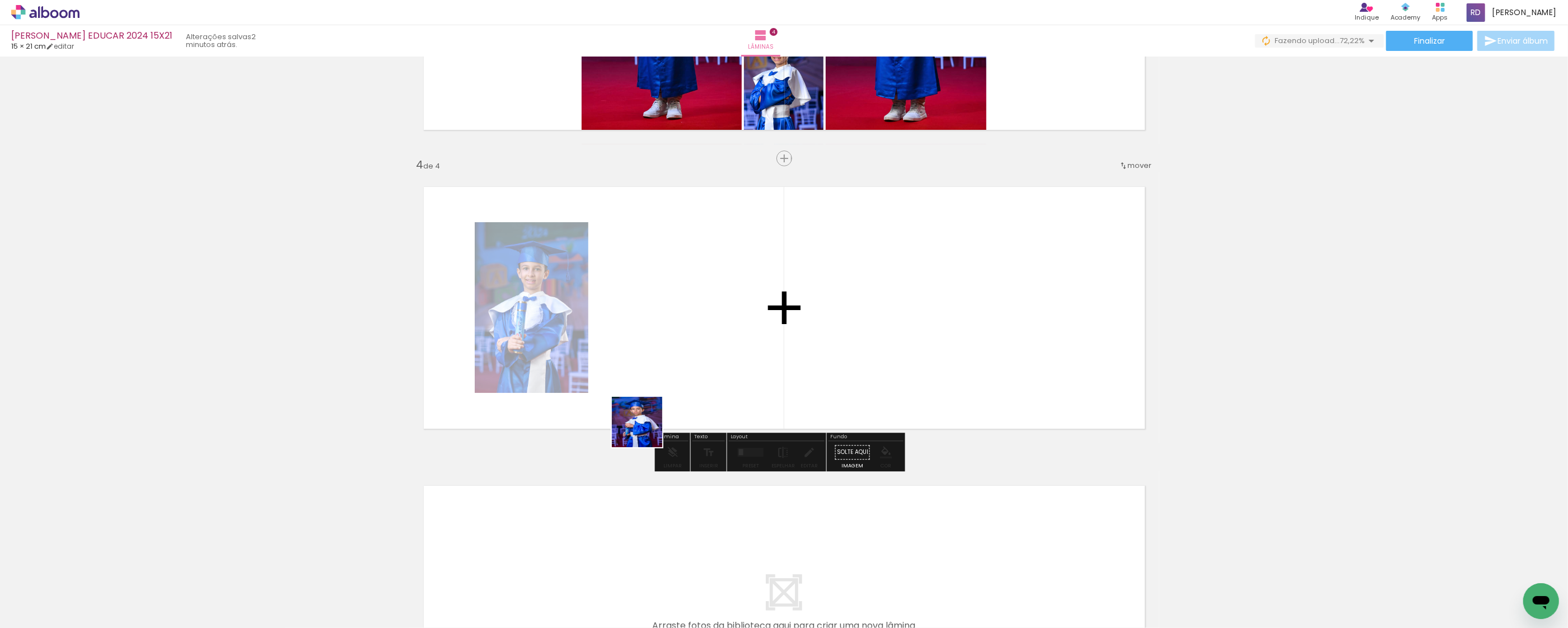
drag, startPoint x: 613, startPoint y: 593, endPoint x: 691, endPoint y: 513, distance: 111.7
click at [674, 345] on quentale-workspace at bounding box center [784, 314] width 1568 height 628
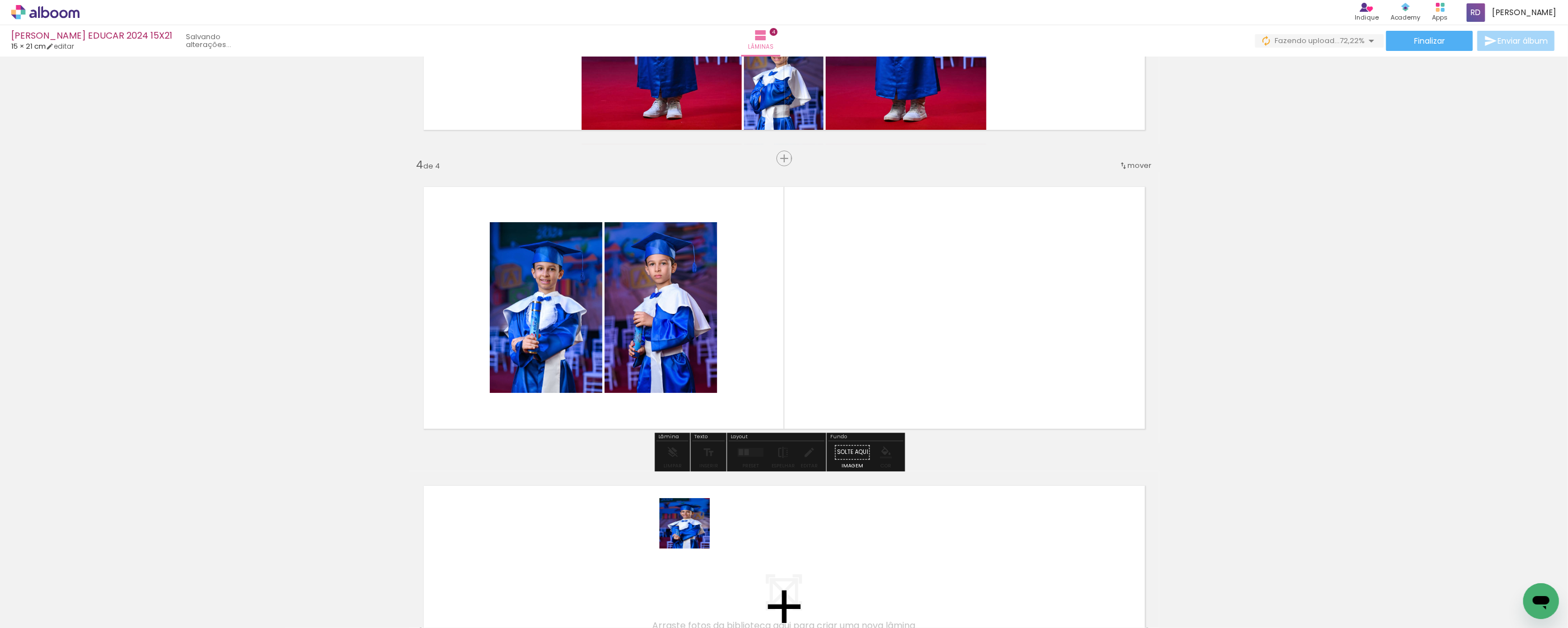
drag, startPoint x: 693, startPoint y: 532, endPoint x: 762, endPoint y: 514, distance: 71.3
click at [739, 316] on quentale-workspace at bounding box center [784, 314] width 1568 height 628
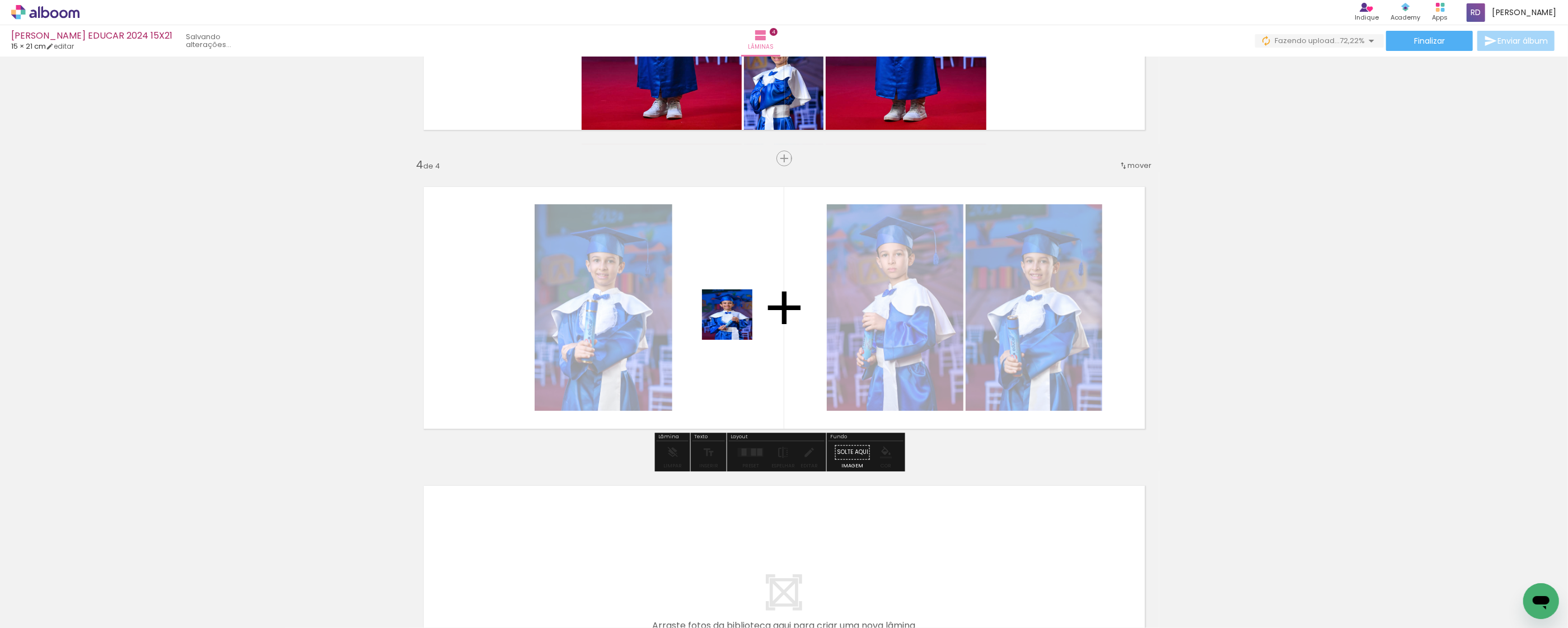
drag, startPoint x: 748, startPoint y: 591, endPoint x: 785, endPoint y: 558, distance: 49.6
click at [736, 323] on quentale-workspace at bounding box center [784, 314] width 1568 height 628
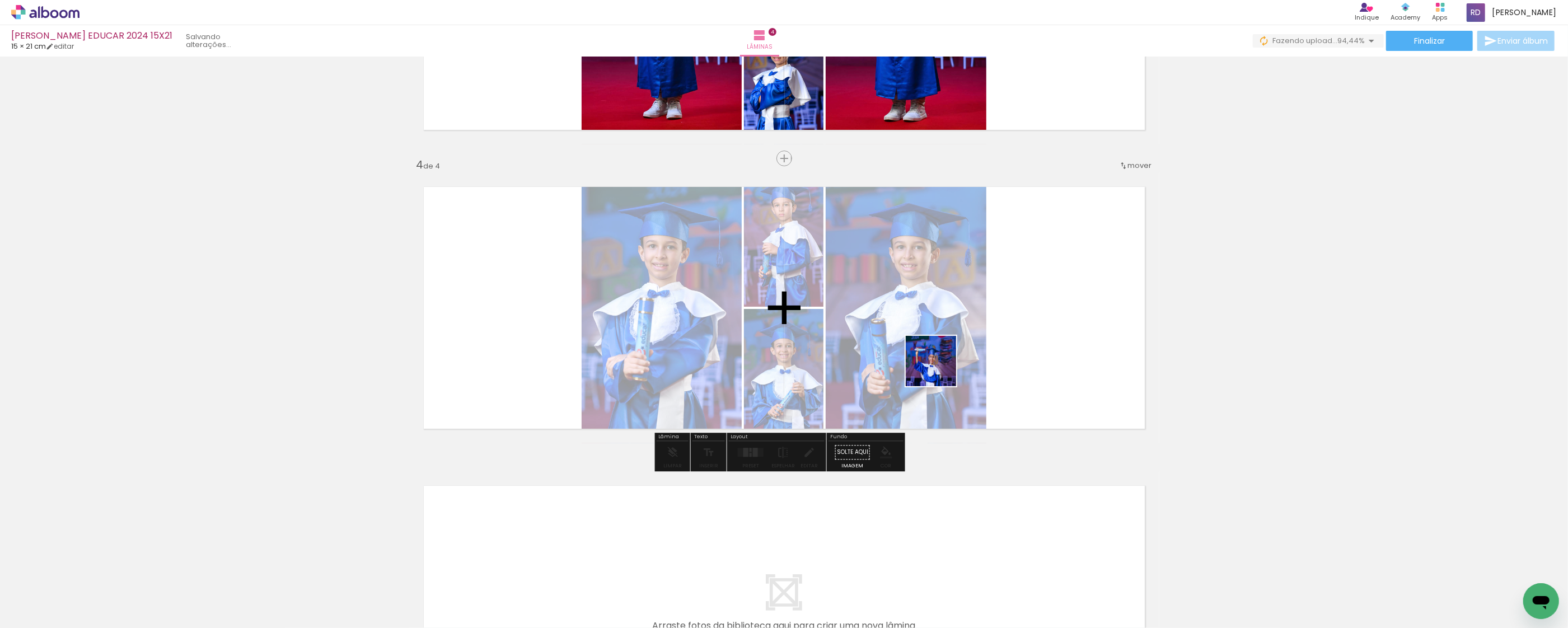
drag, startPoint x: 805, startPoint y: 609, endPoint x: 977, endPoint y: 340, distance: 319.3
click at [977, 340] on quentale-workspace at bounding box center [784, 314] width 1568 height 628
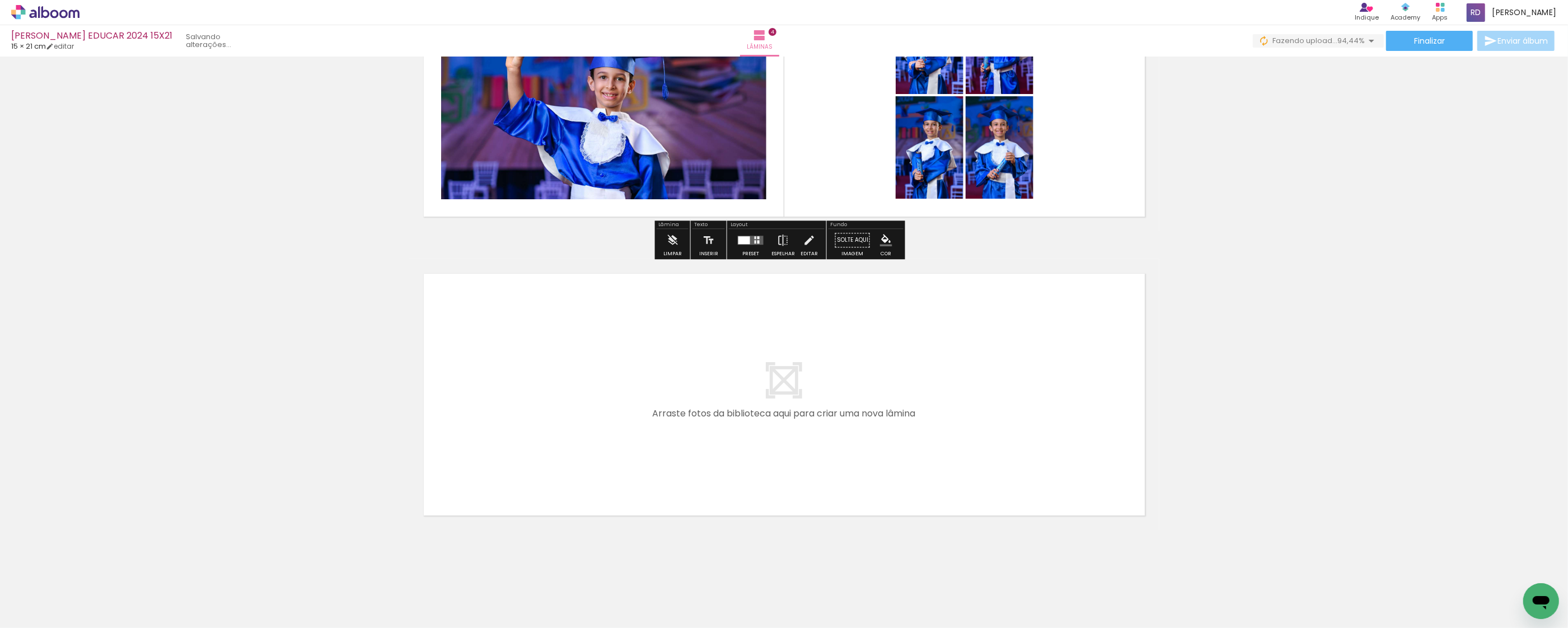
scroll to position [1037, 0]
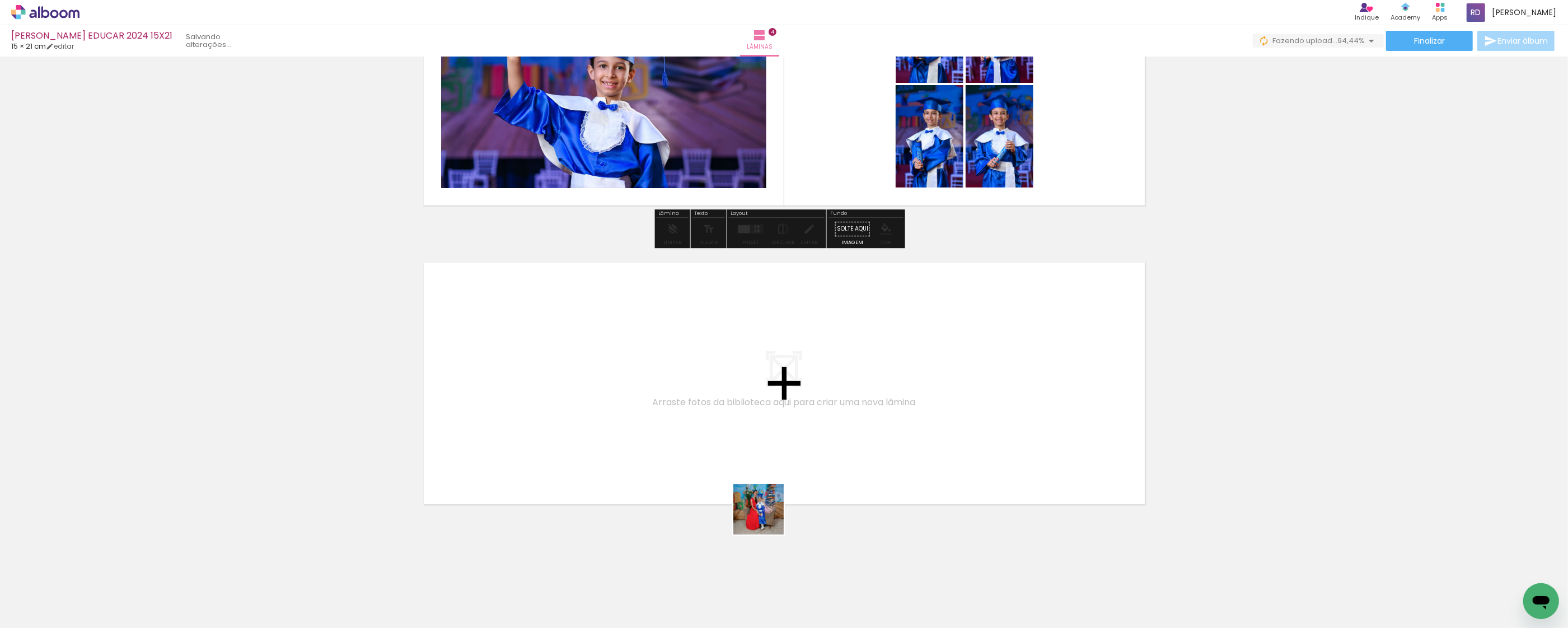
drag, startPoint x: 866, startPoint y: 590, endPoint x: 834, endPoint y: 569, distance: 38.3
click at [616, 419] on quentale-workspace at bounding box center [784, 314] width 1568 height 628
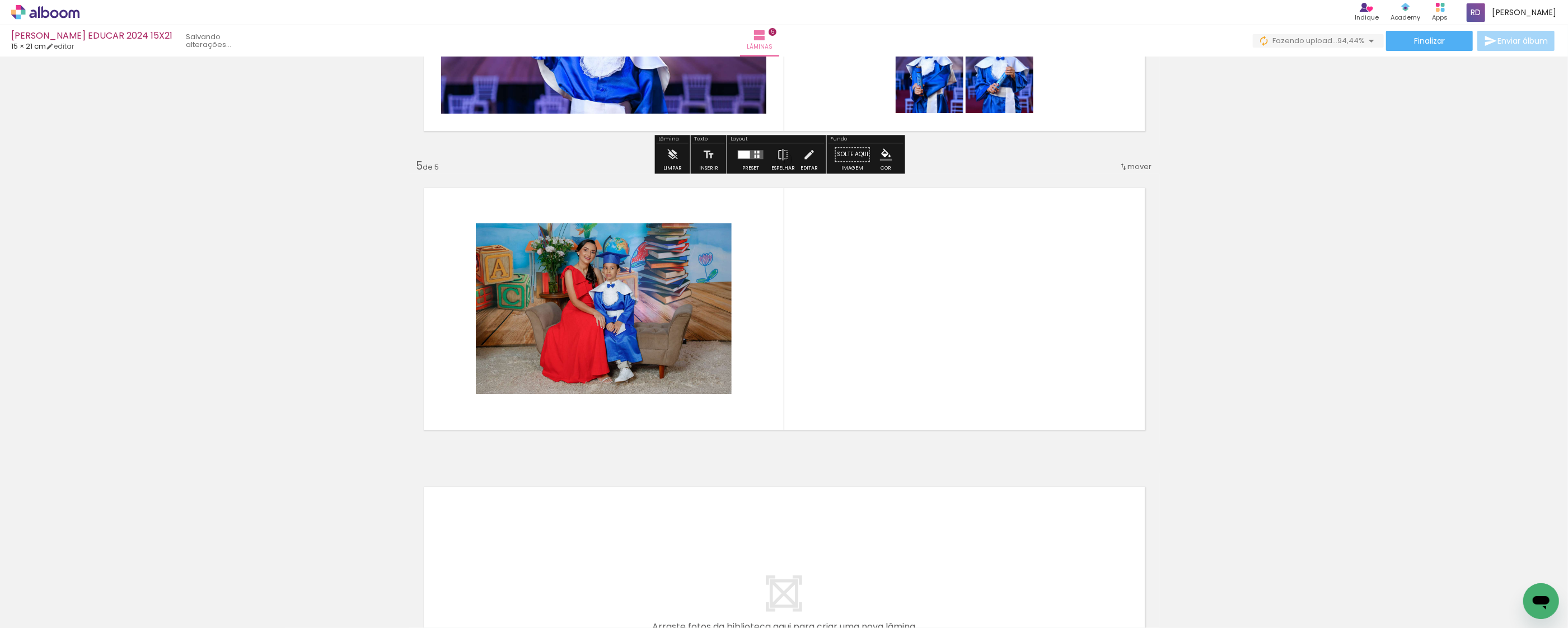
scroll to position [1112, 0]
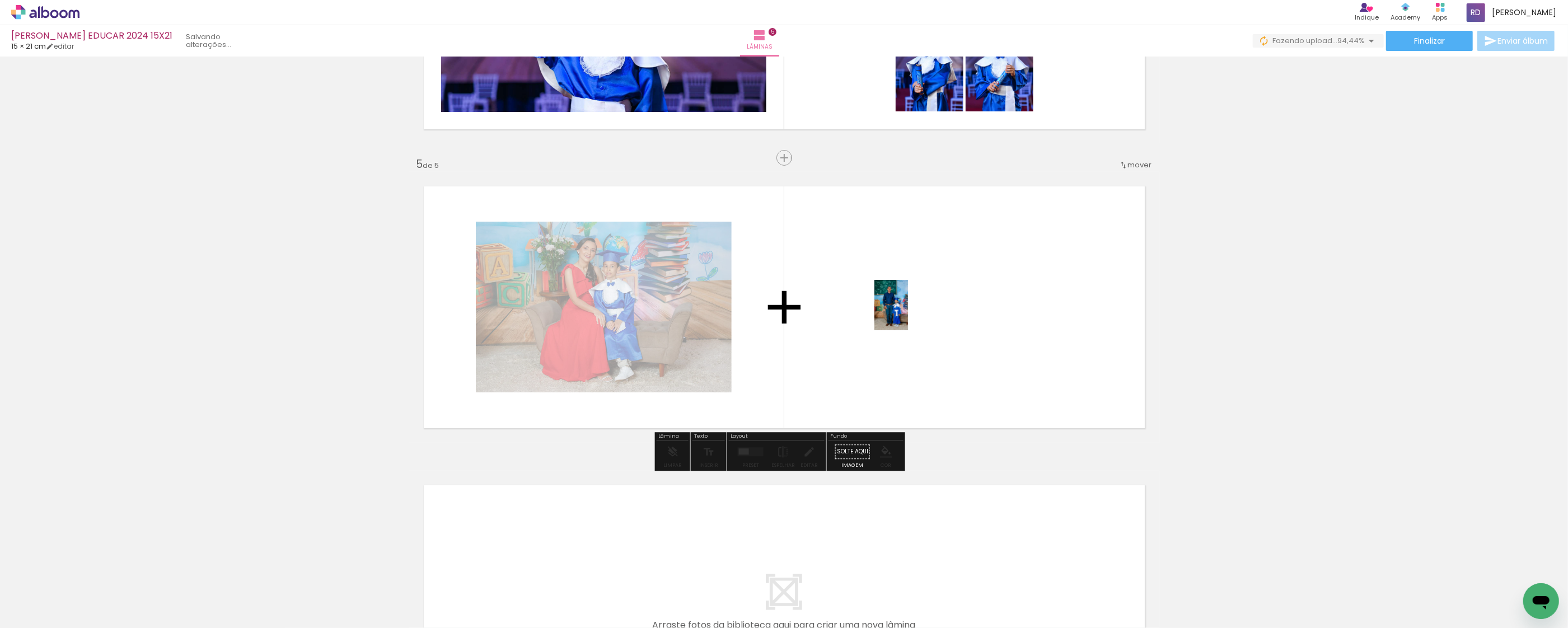
drag, startPoint x: 936, startPoint y: 598, endPoint x: 967, endPoint y: 593, distance: 31.4
click at [908, 314] on quentale-workspace at bounding box center [784, 314] width 1568 height 628
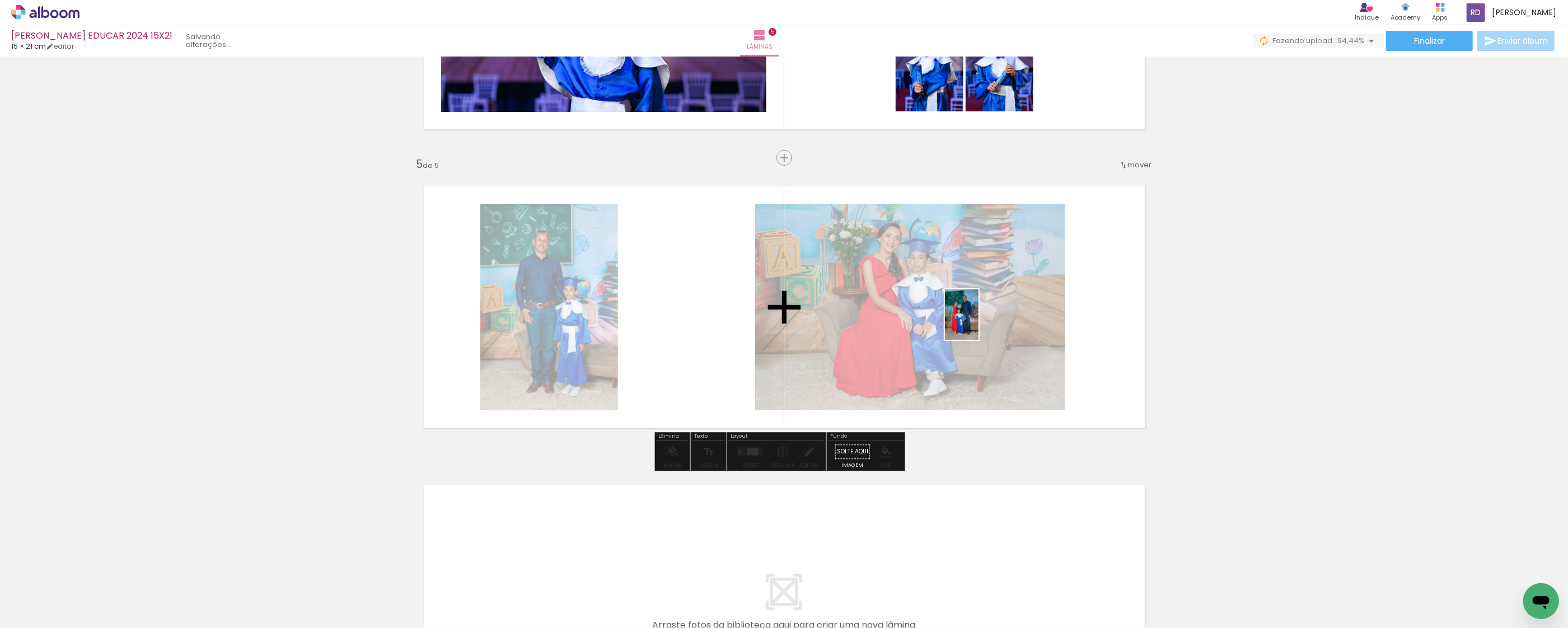
drag, startPoint x: 993, startPoint y: 575, endPoint x: 978, endPoint y: 323, distance: 252.4
click at [978, 323] on quentale-workspace at bounding box center [784, 314] width 1568 height 628
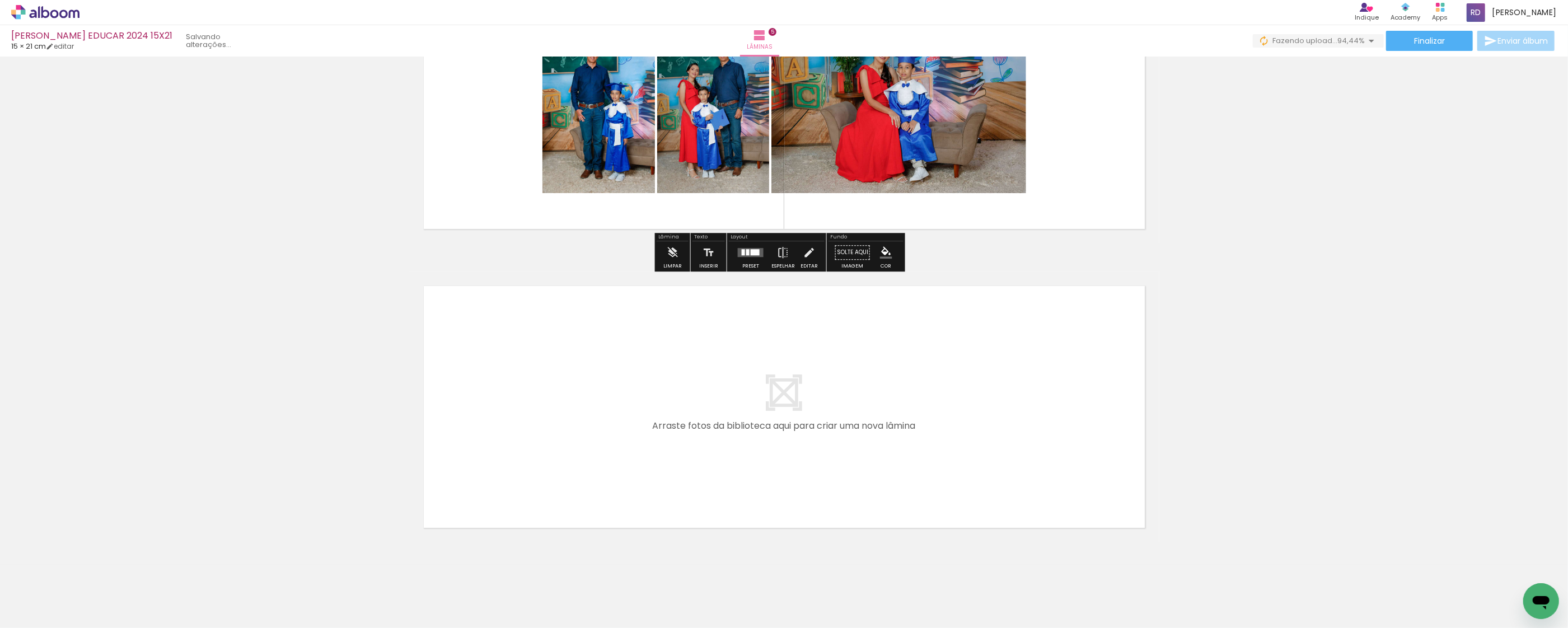
scroll to position [1335, 0]
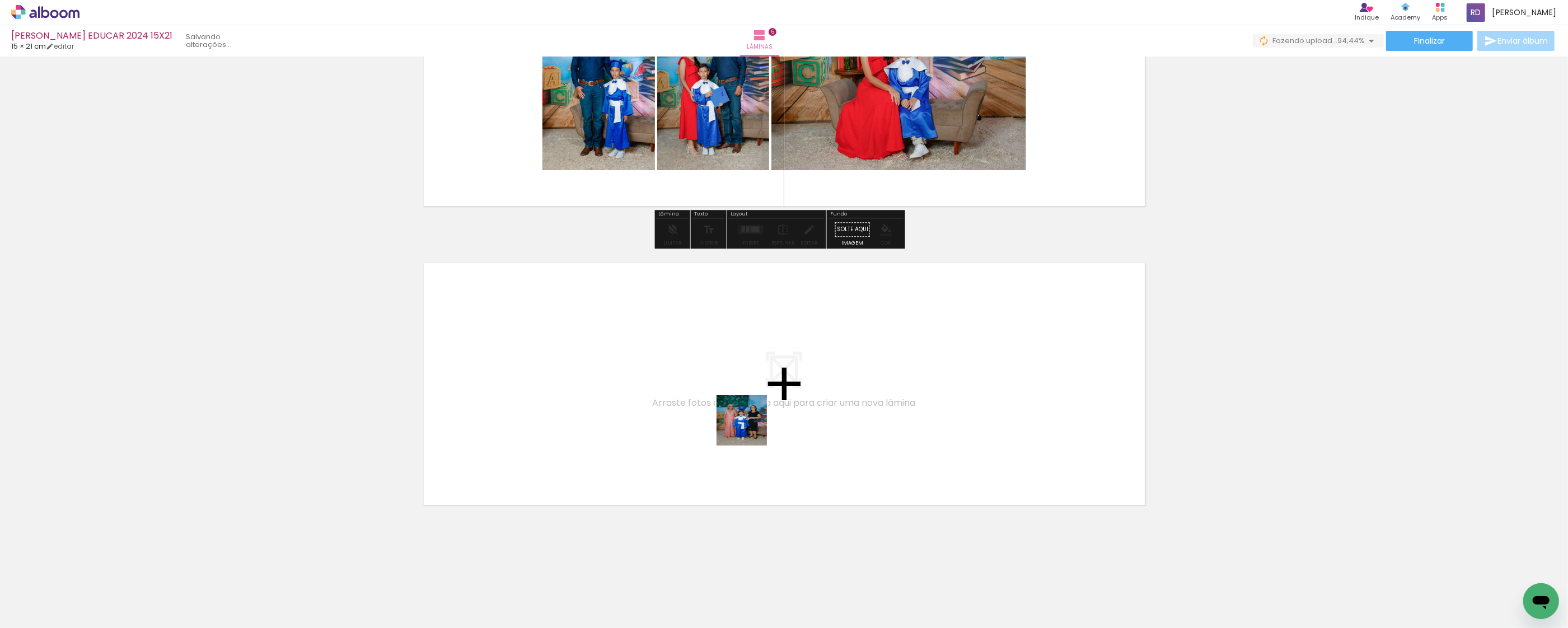
drag, startPoint x: 1053, startPoint y: 593, endPoint x: 898, endPoint y: 535, distance: 165.5
click at [677, 413] on quentale-workspace at bounding box center [784, 314] width 1568 height 628
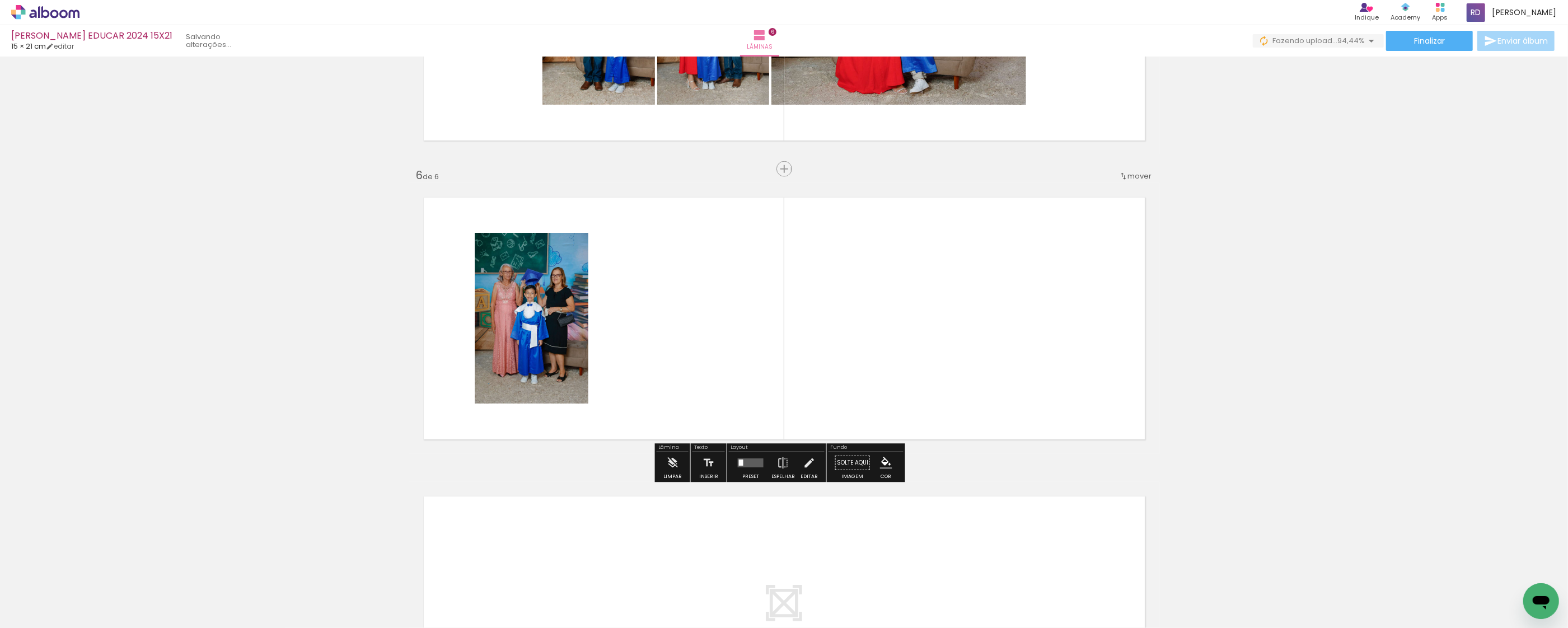
scroll to position [1411, 0]
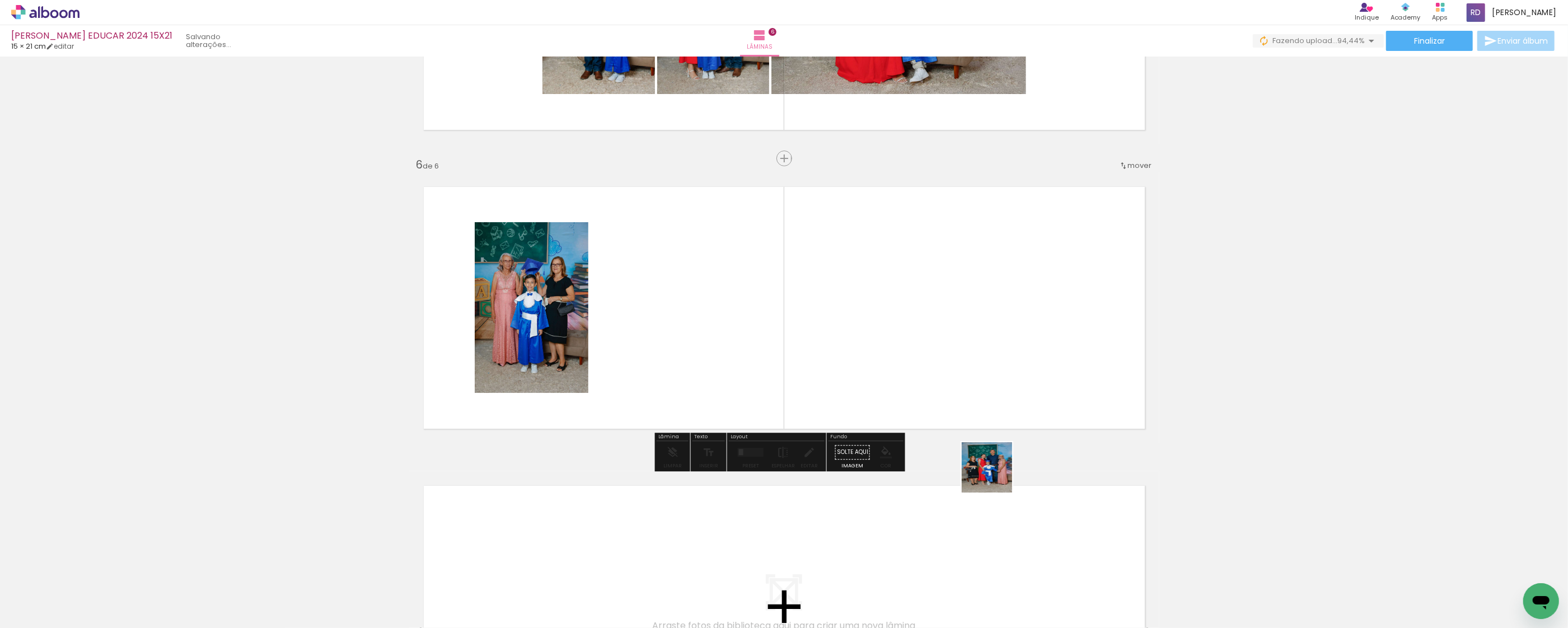
drag, startPoint x: 1124, startPoint y: 589, endPoint x: 994, endPoint y: 507, distance: 153.7
click at [908, 402] on quentale-workspace at bounding box center [784, 314] width 1568 height 628
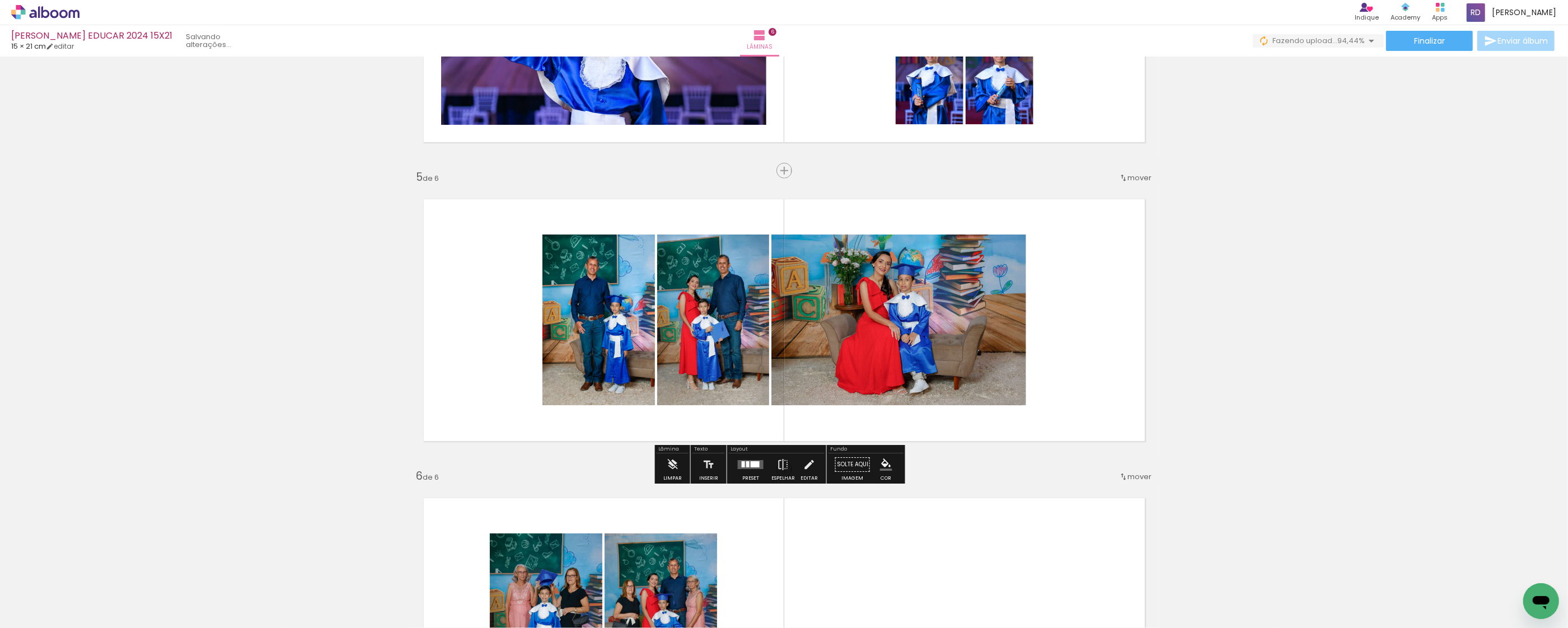
scroll to position [1261, 0]
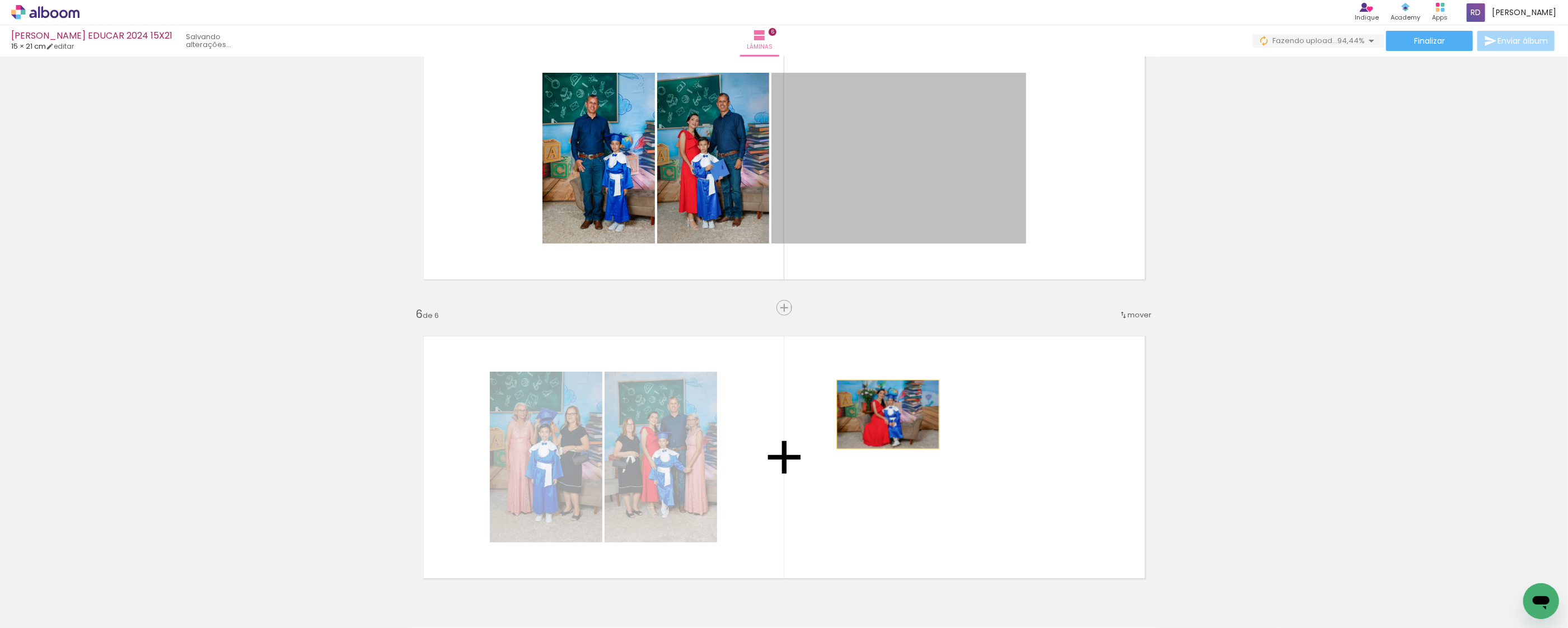
drag, startPoint x: 888, startPoint y: 145, endPoint x: 883, endPoint y: 414, distance: 269.0
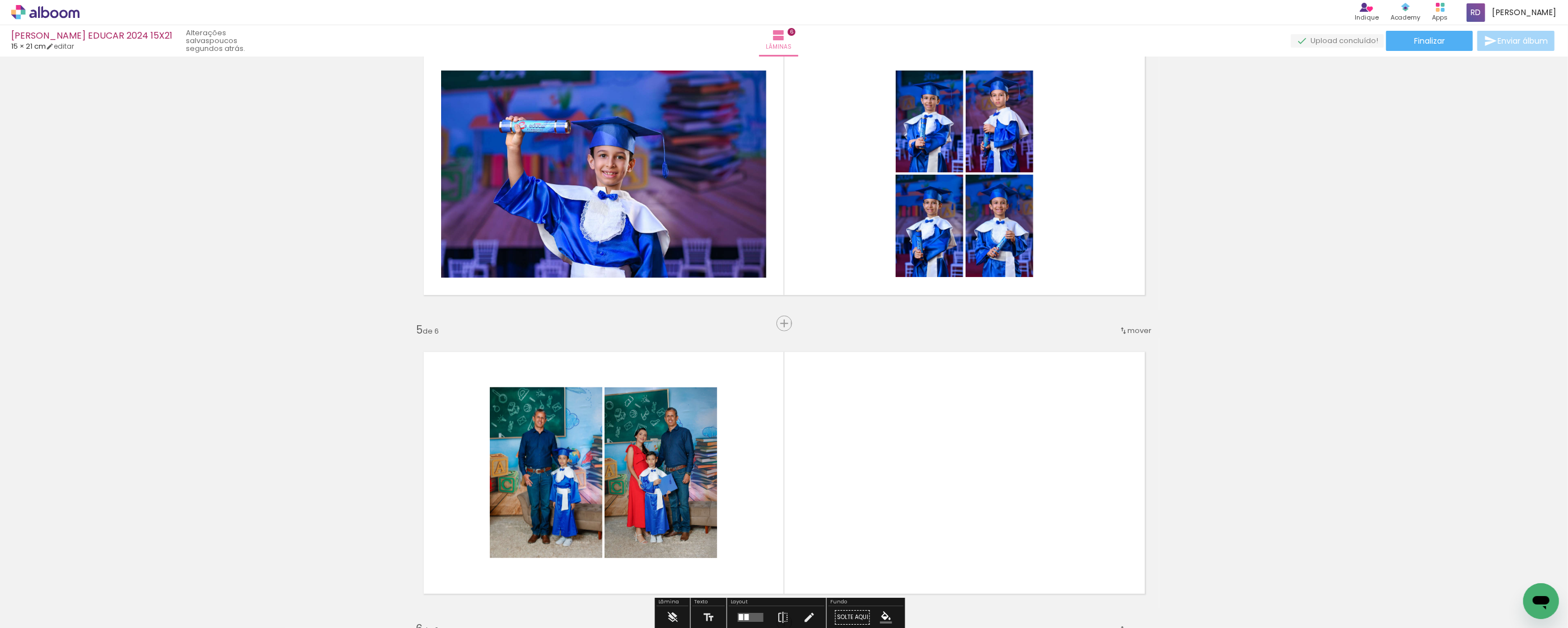
scroll to position [1037, 0]
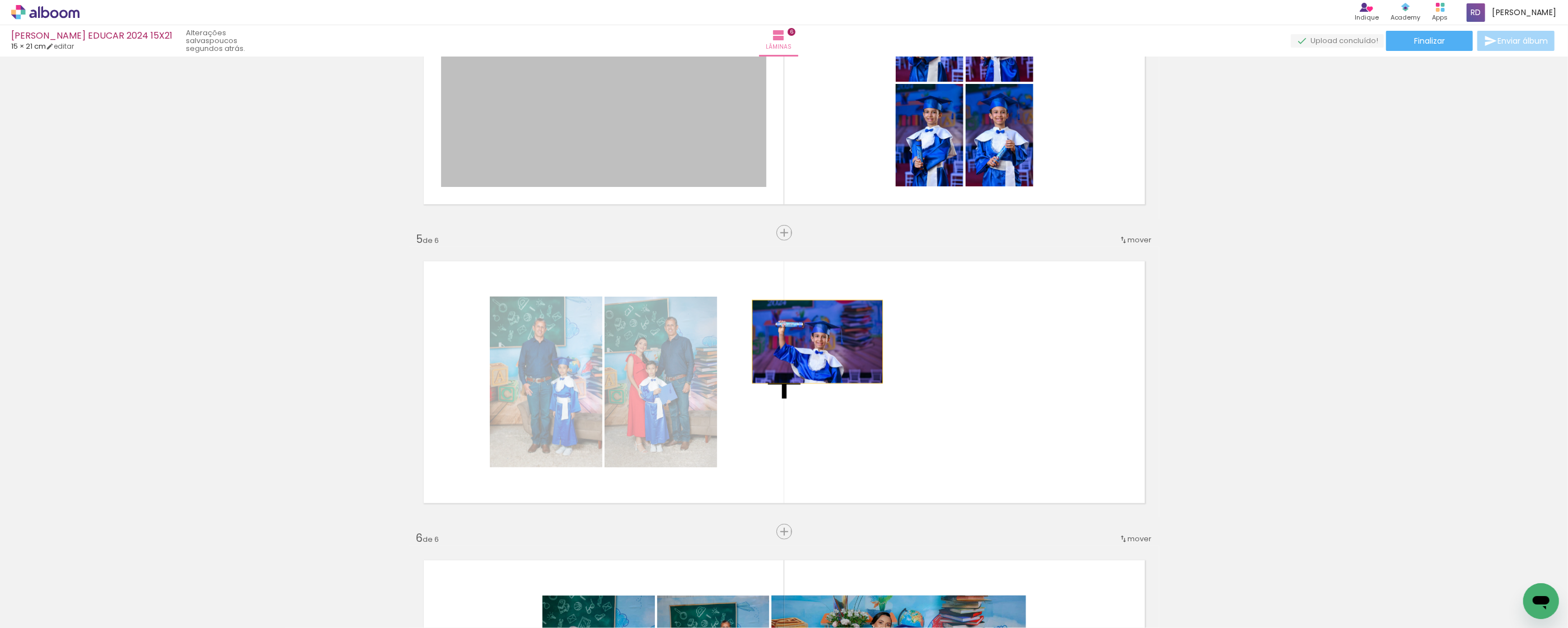
drag, startPoint x: 639, startPoint y: 104, endPoint x: 811, endPoint y: 341, distance: 292.8
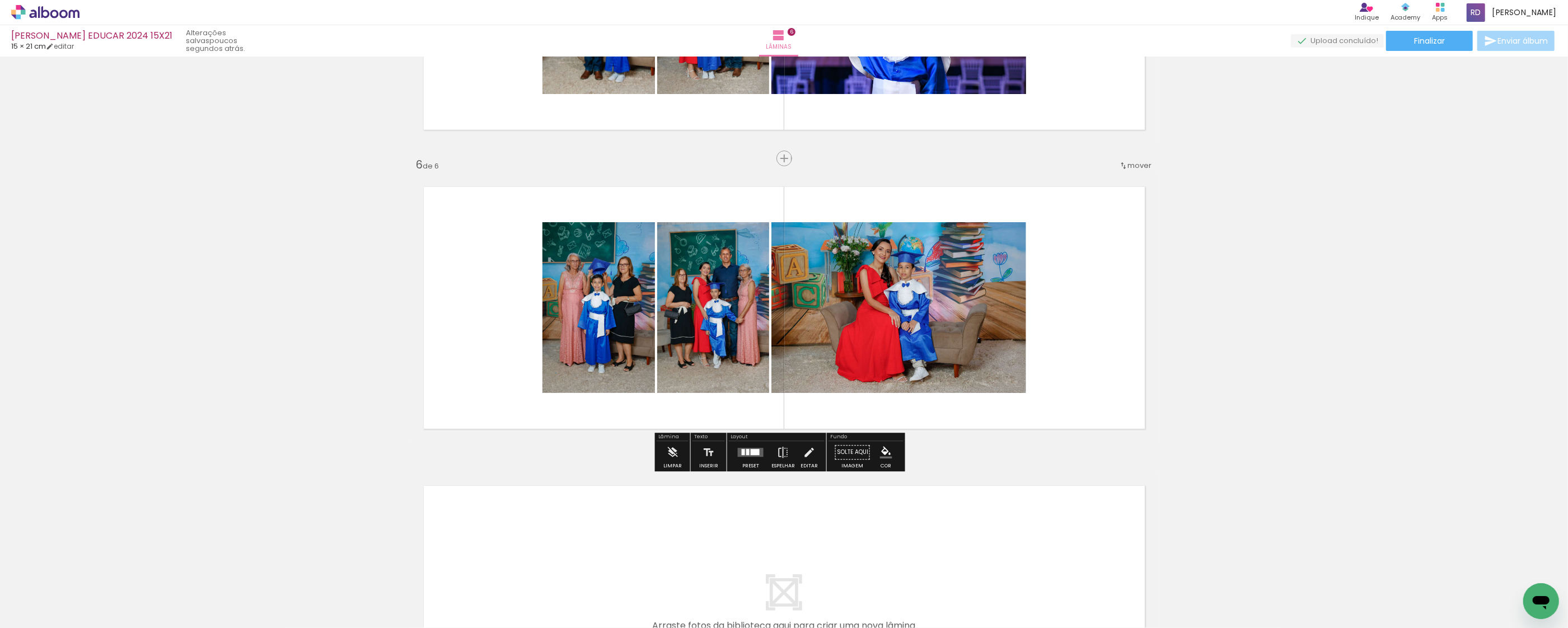
scroll to position [1634, 0]
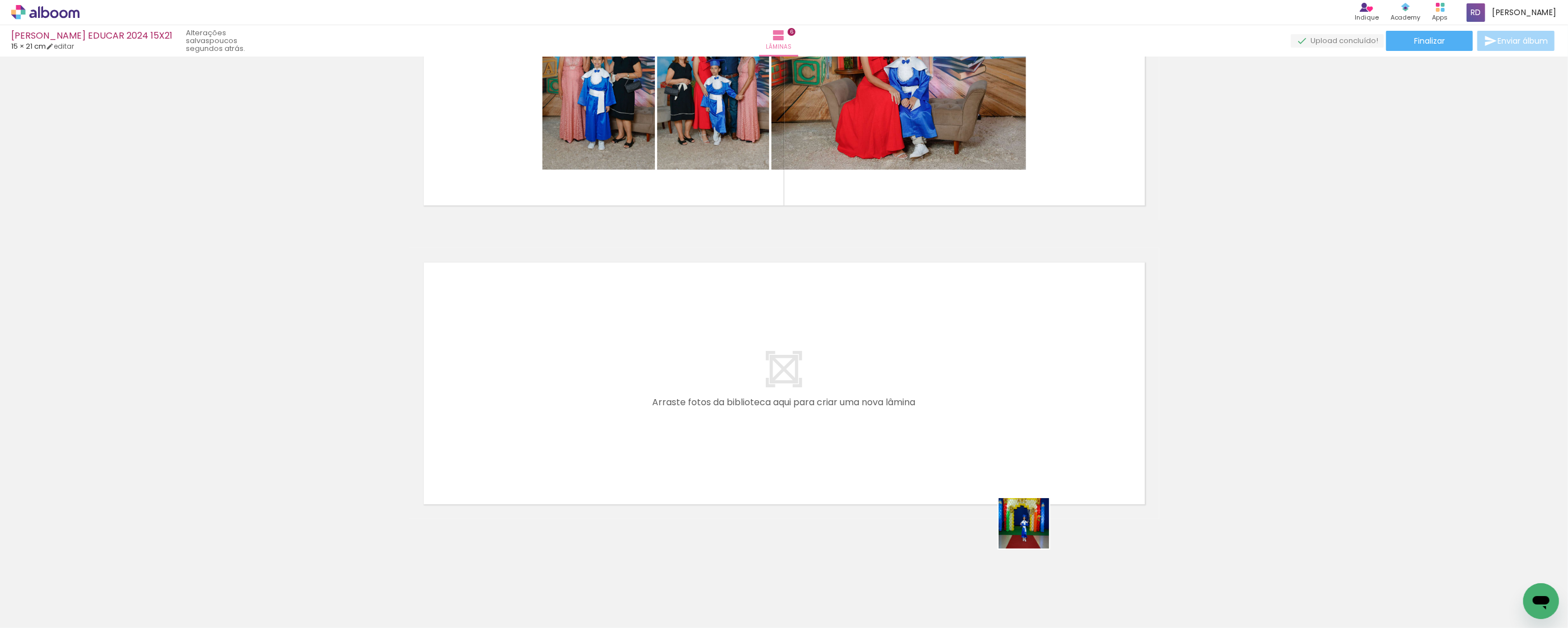
drag, startPoint x: 1185, startPoint y: 592, endPoint x: 1090, endPoint y: 569, distance: 97.7
click at [750, 442] on quentale-workspace at bounding box center [784, 314] width 1568 height 628
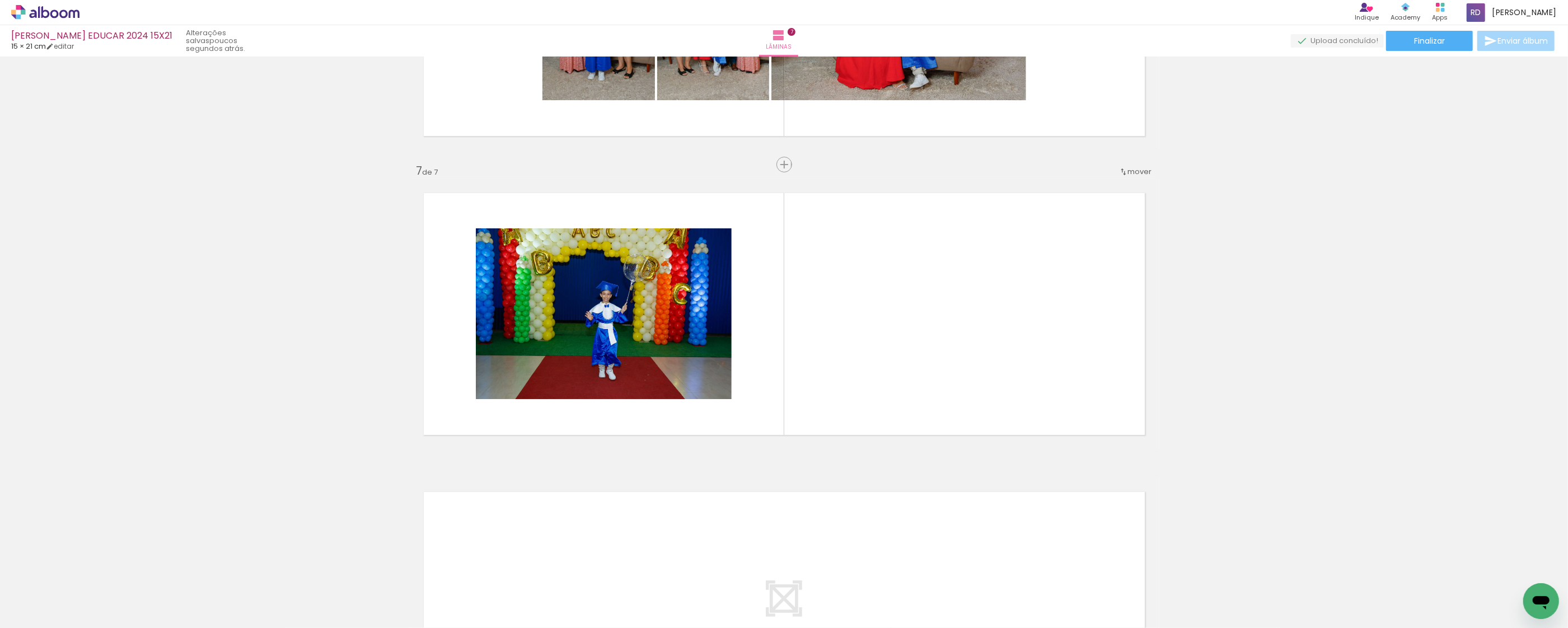
scroll to position [1711, 0]
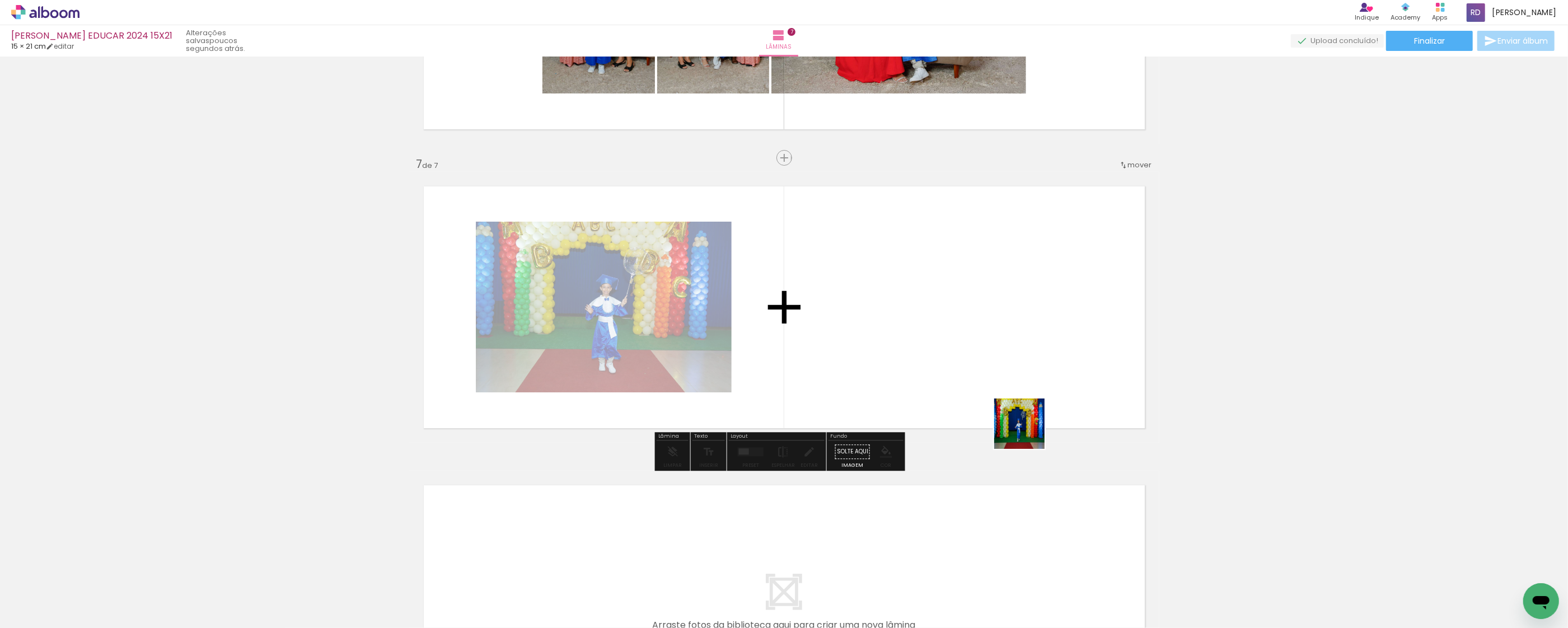
drag, startPoint x: 1239, startPoint y: 596, endPoint x: 1040, endPoint y: 462, distance: 239.9
click at [1027, 431] on quentale-workspace at bounding box center [784, 314] width 1568 height 628
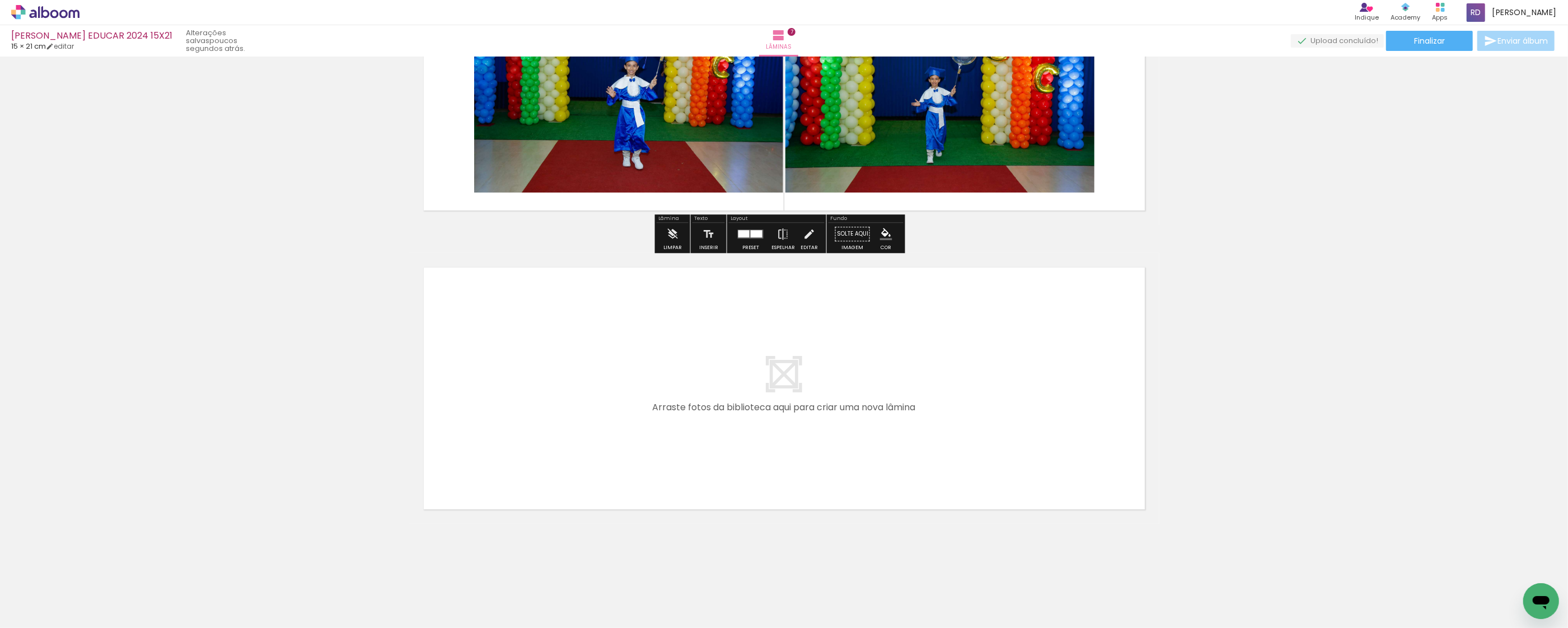
scroll to position [1932, 0]
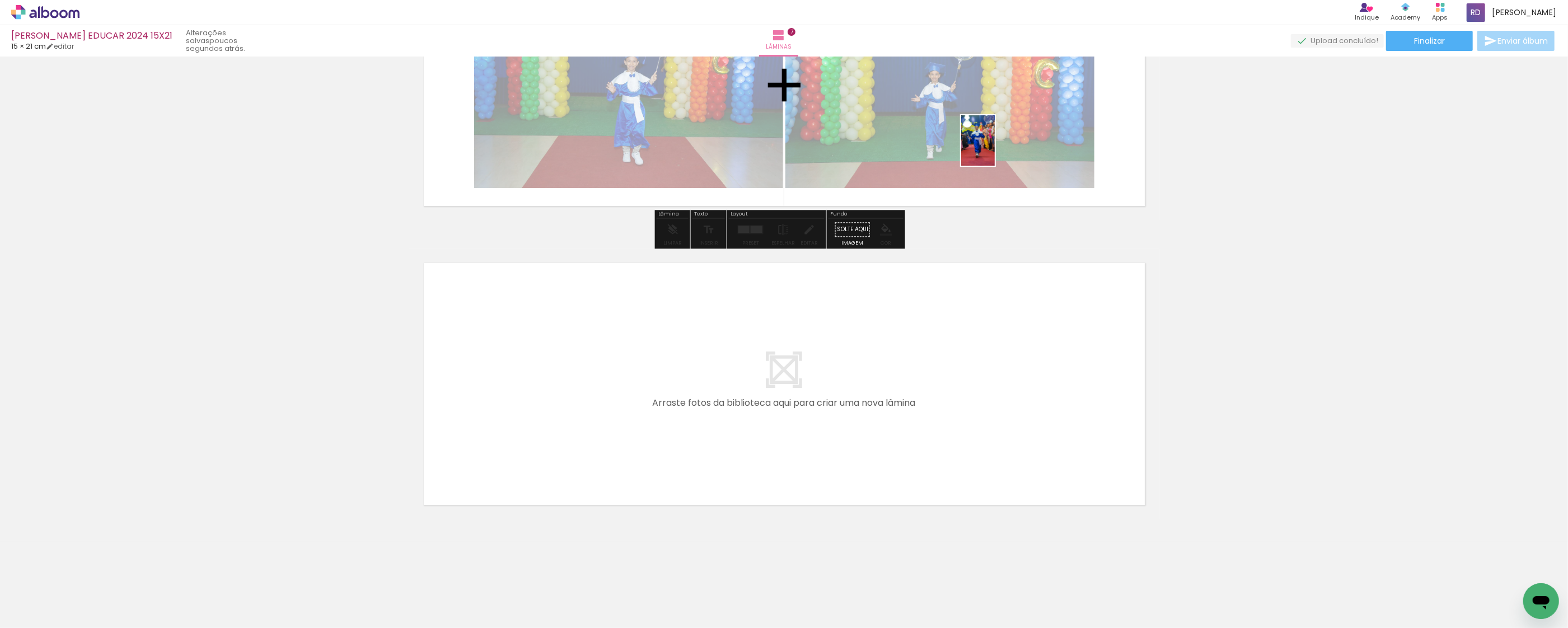
drag, startPoint x: 1308, startPoint y: 589, endPoint x: 1066, endPoint y: 303, distance: 374.6
click at [995, 148] on quentale-workspace at bounding box center [784, 314] width 1568 height 628
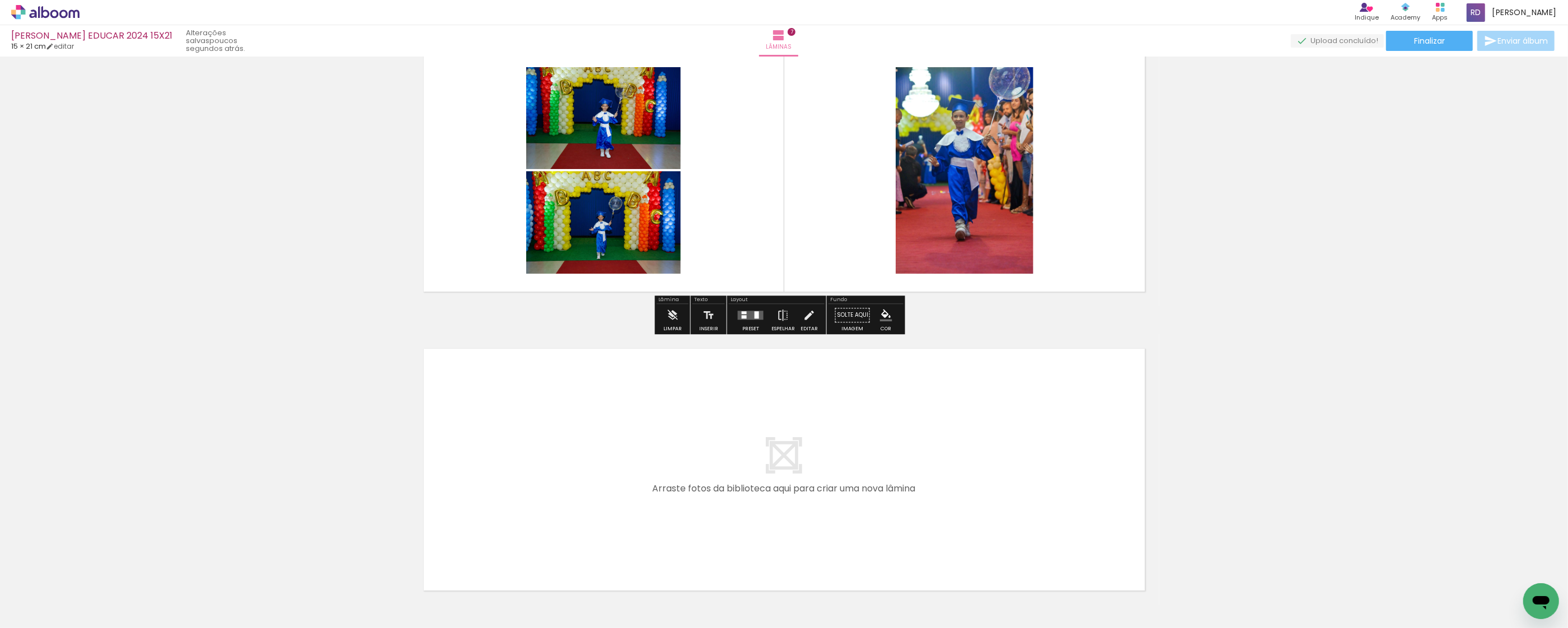
scroll to position [1708, 0]
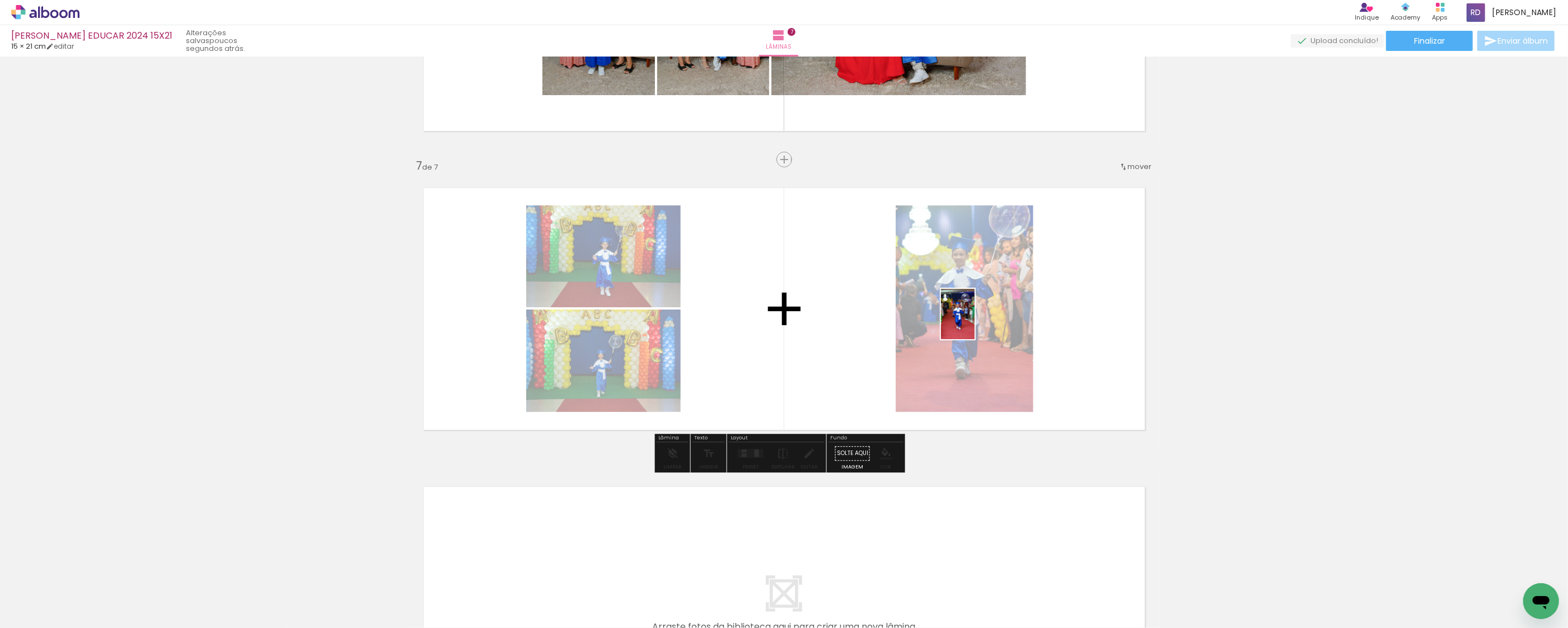
drag, startPoint x: 1373, startPoint y: 592, endPoint x: 975, endPoint y: 321, distance: 481.5
click at [975, 321] on quentale-workspace at bounding box center [784, 314] width 1568 height 628
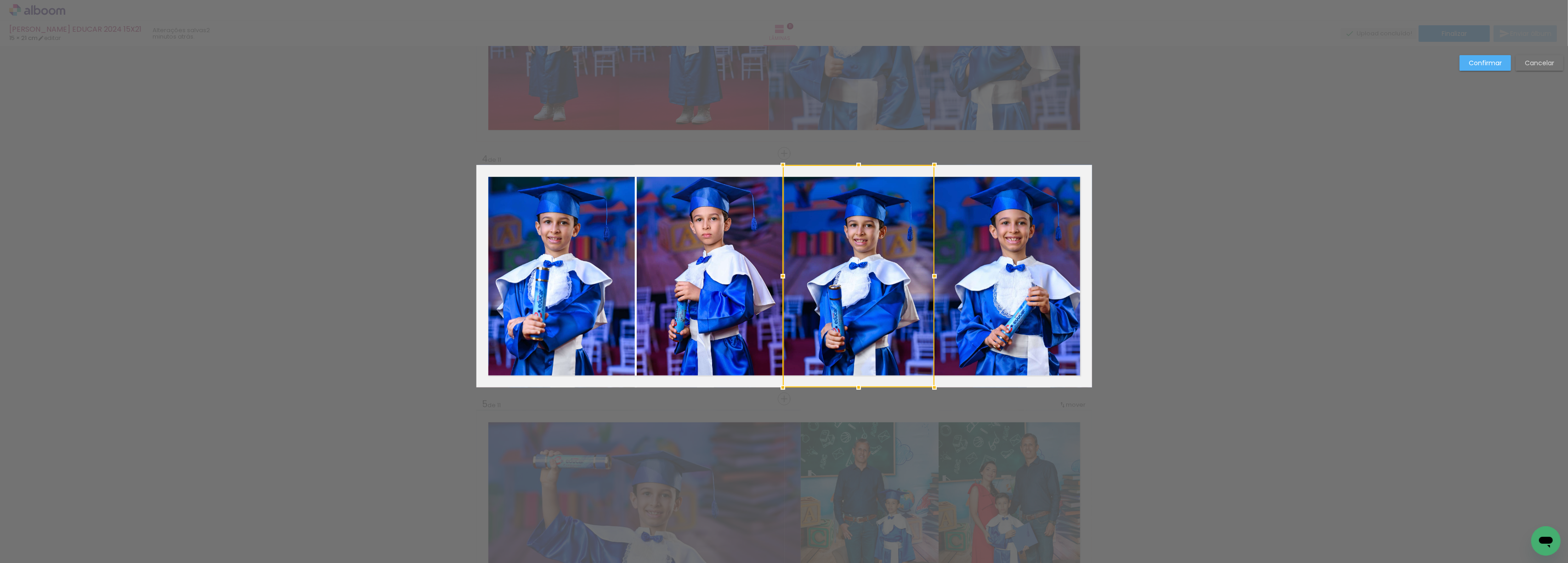
click at [780, 271] on div at bounding box center [783, 276] width 18 height 18
click at [719, 271] on quentale-photo at bounding box center [710, 276] width 147 height 222
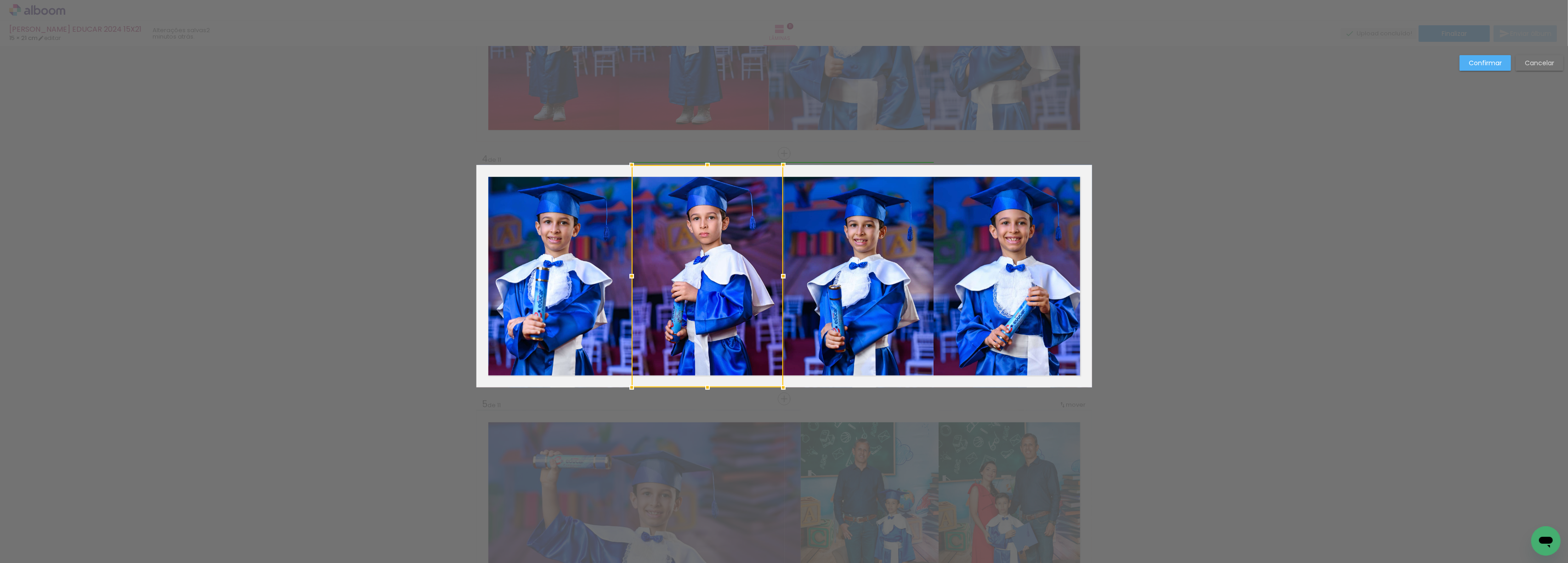
click at [629, 276] on div at bounding box center [632, 276] width 18 height 18
click at [0, 0] on slot "Confirmar" at bounding box center [0, 0] width 0 height 0
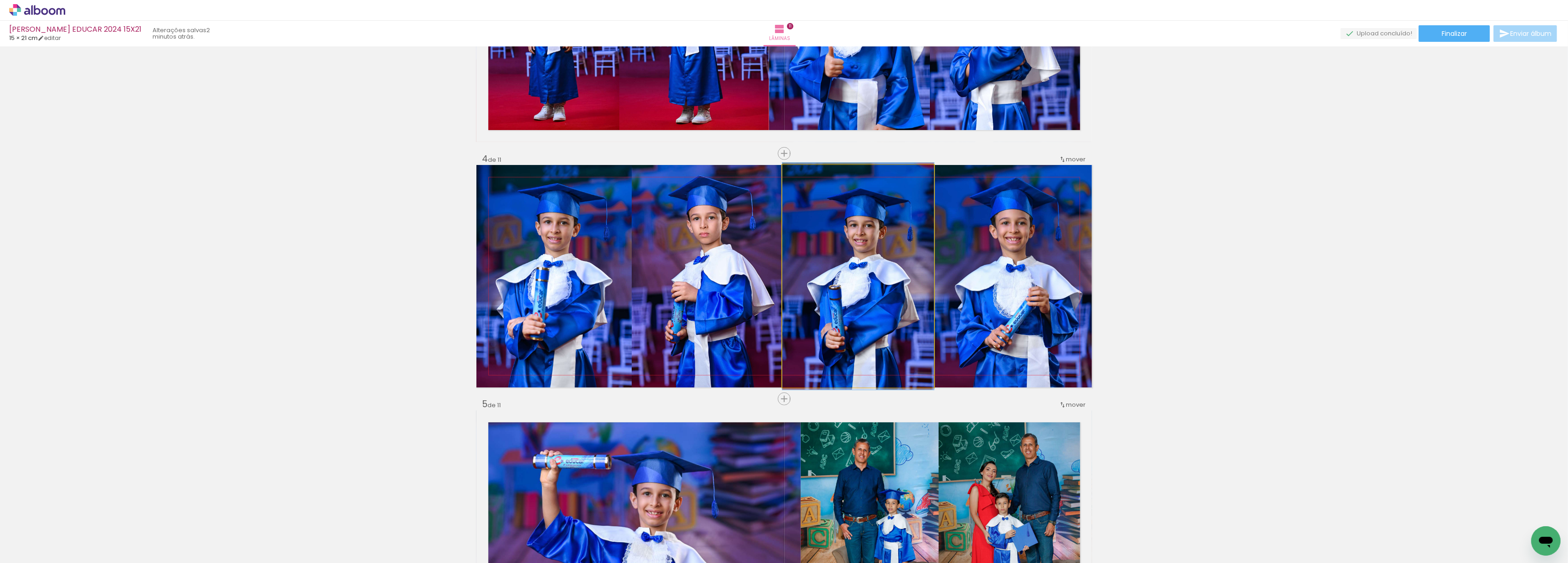
click at [827, 267] on quentale-photo at bounding box center [858, 276] width 152 height 222
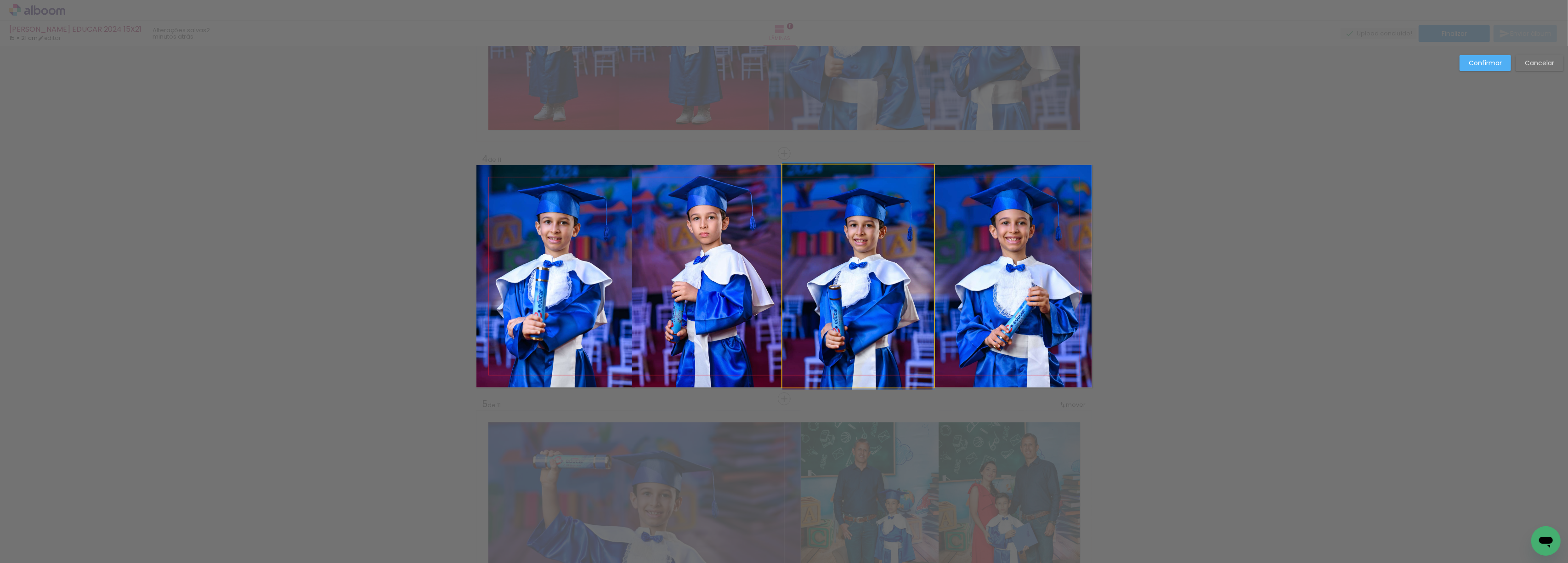
click at [805, 270] on quentale-photo at bounding box center [858, 276] width 152 height 222
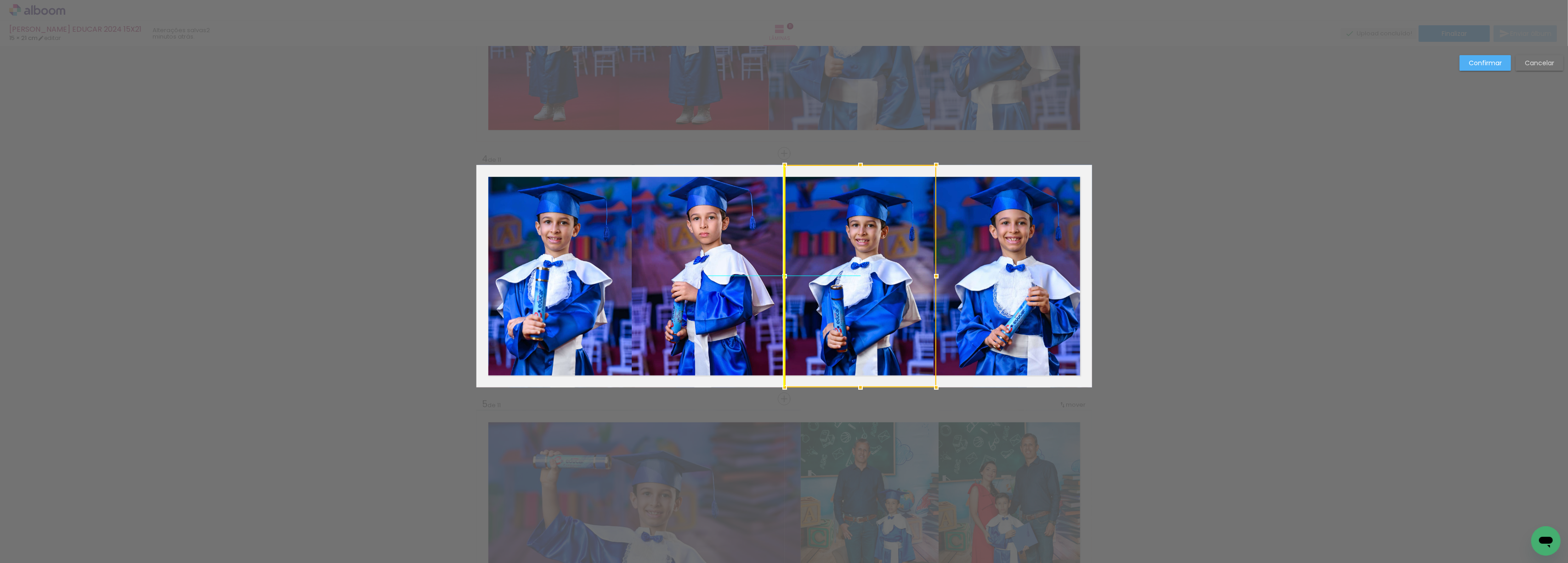
click at [797, 262] on div at bounding box center [860, 276] width 152 height 222
click at [0, 0] on slot "Confirmar" at bounding box center [0, 0] width 0 height 0
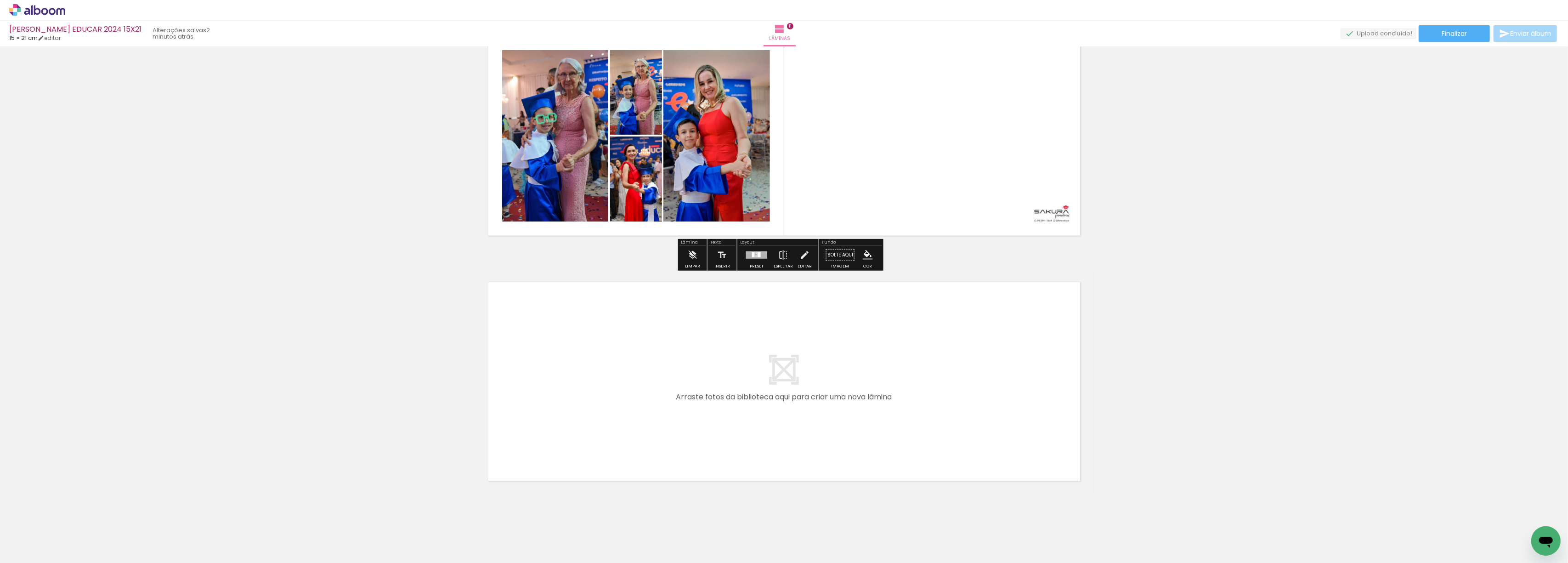
scroll to position [2511, 0]
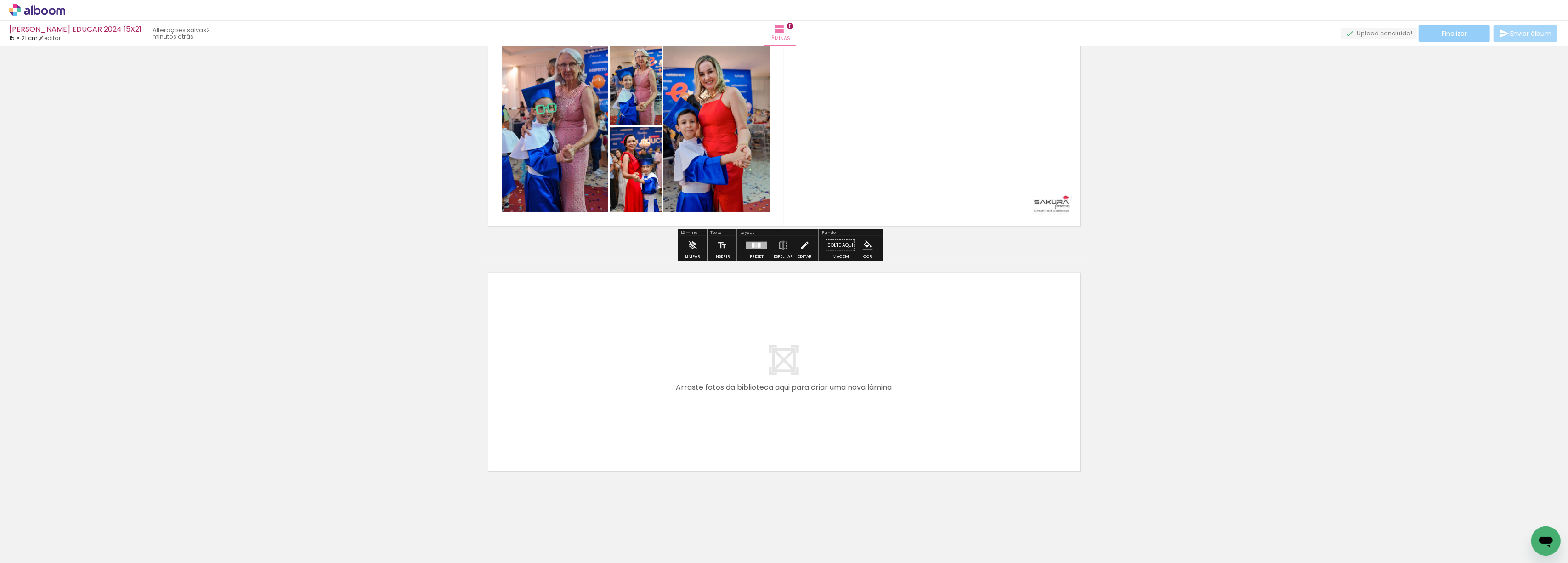
click at [1458, 33] on span "Finalizar" at bounding box center [1454, 33] width 26 height 7
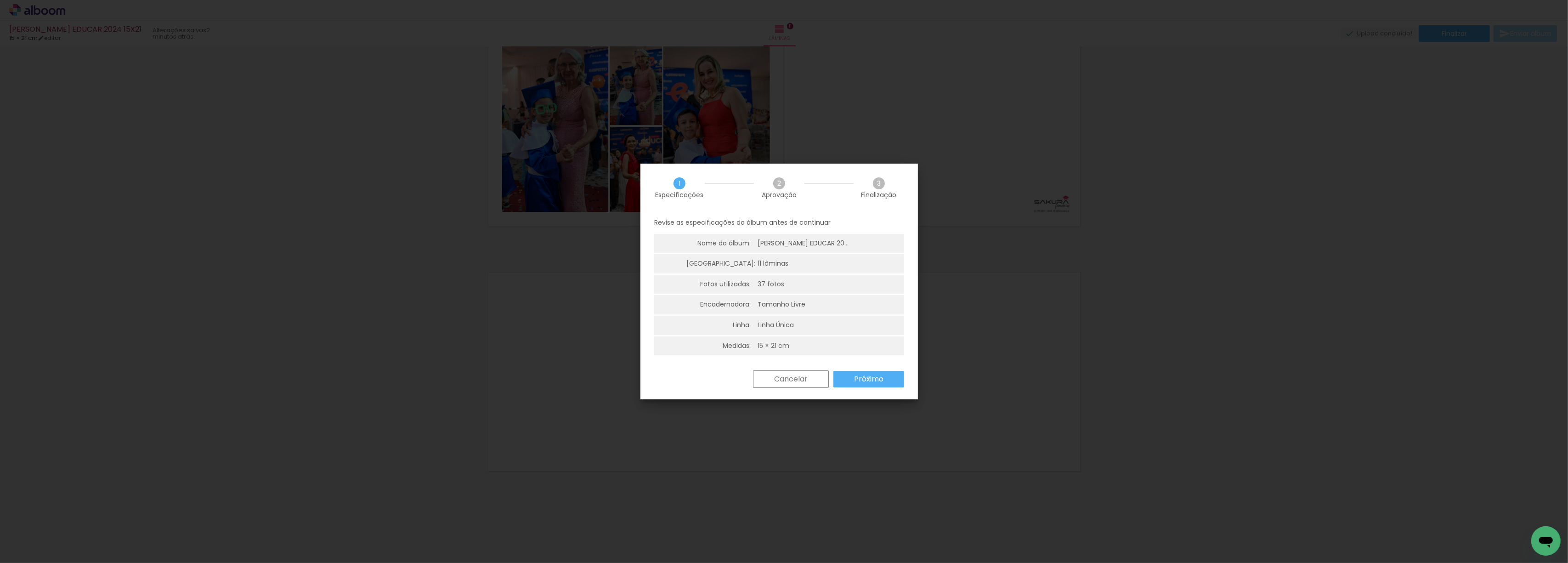
click at [0, 0] on slot "Próximo" at bounding box center [0, 0] width 0 height 0
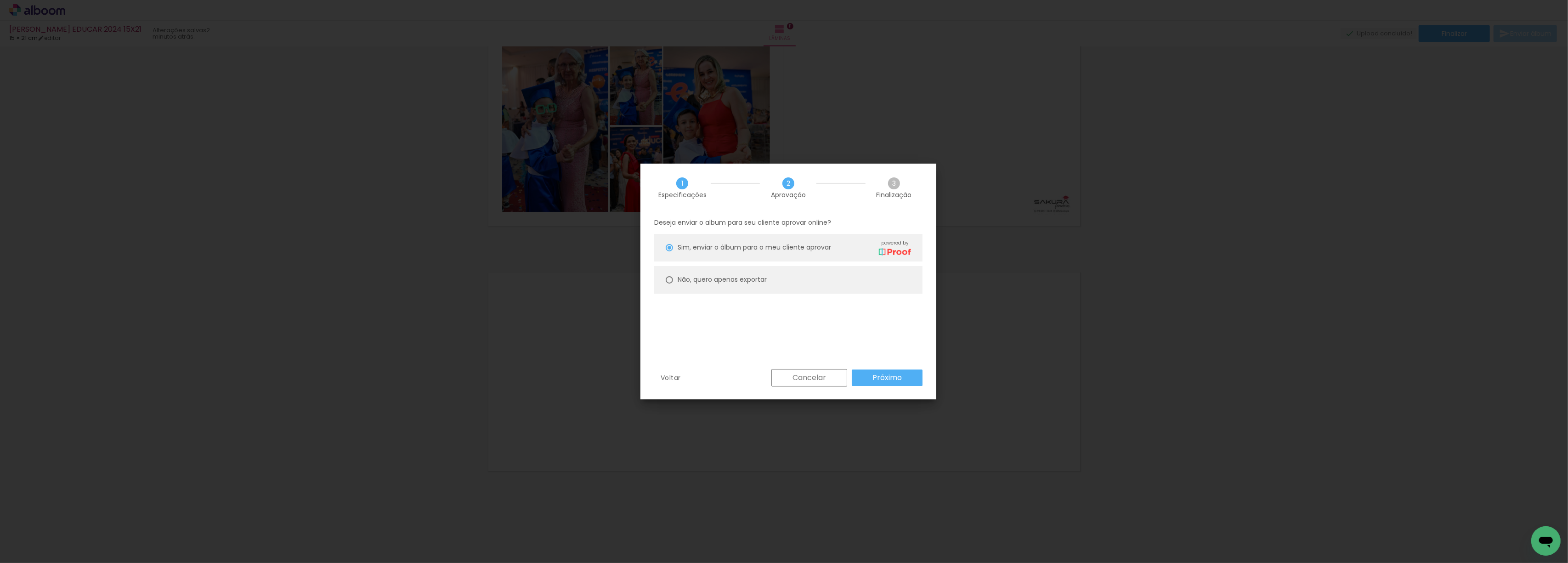
click at [665, 275] on paper-radio-button "Não, quero apenas exportar" at bounding box center [788, 279] width 268 height 27
type paper-radio-button "on"
drag, startPoint x: 878, startPoint y: 379, endPoint x: 877, endPoint y: 365, distance: 14.0
click at [0, 0] on slot "Próximo" at bounding box center [0, 0] width 0 height 0
type input "Alta, 300 DPI"
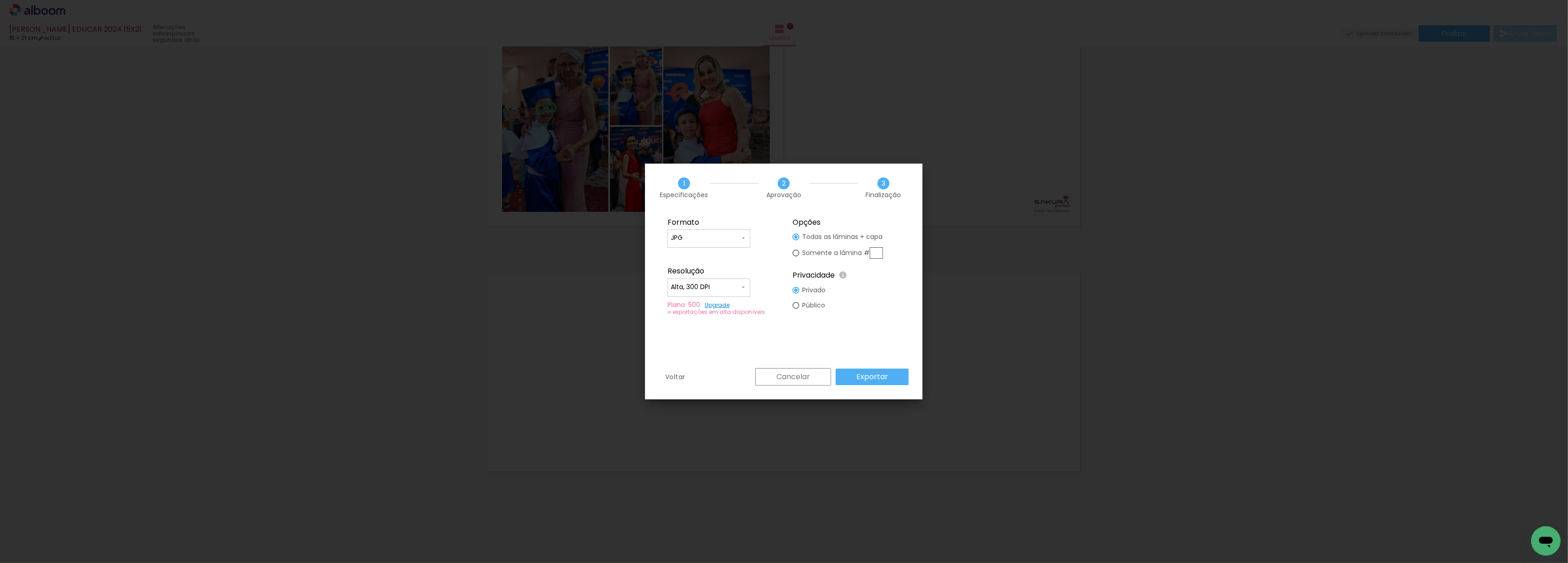
click at [0, 0] on slot "Exportar" at bounding box center [0, 0] width 0 height 0
click at [0, 0] on slot "Concluir" at bounding box center [0, 0] width 0 height 0
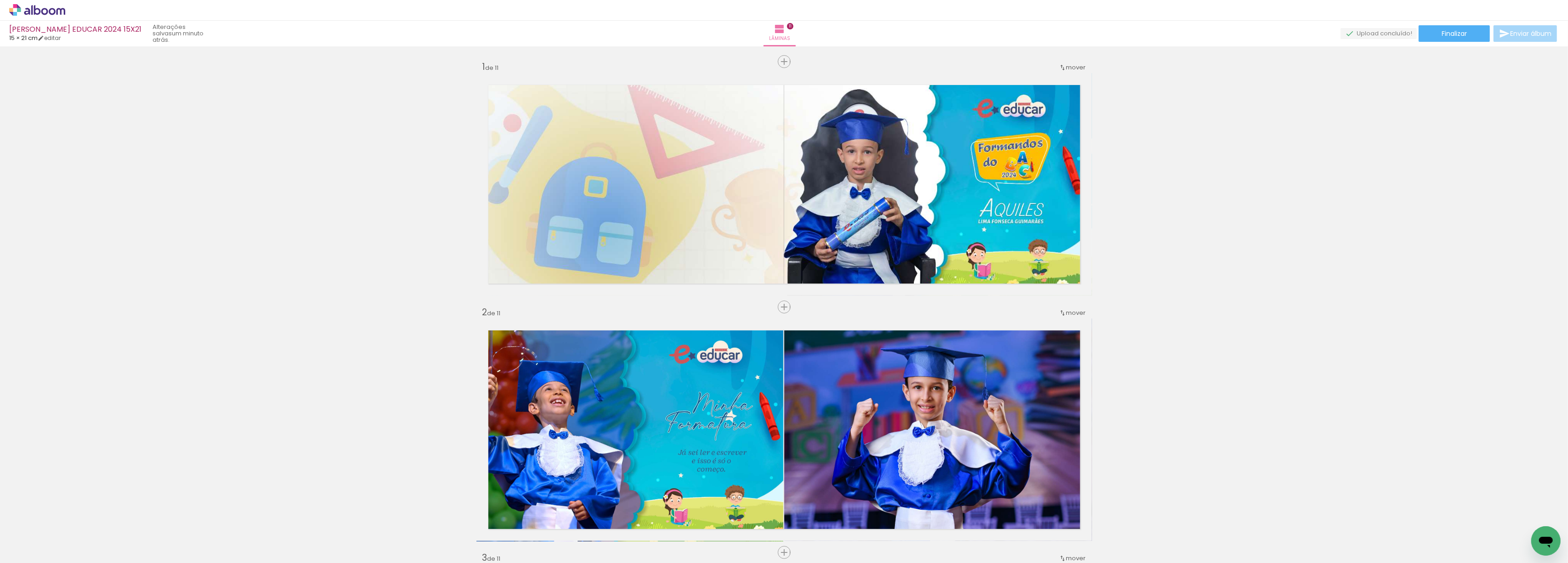
scroll to position [2511, 0]
